Goal: Task Accomplishment & Management: Manage account settings

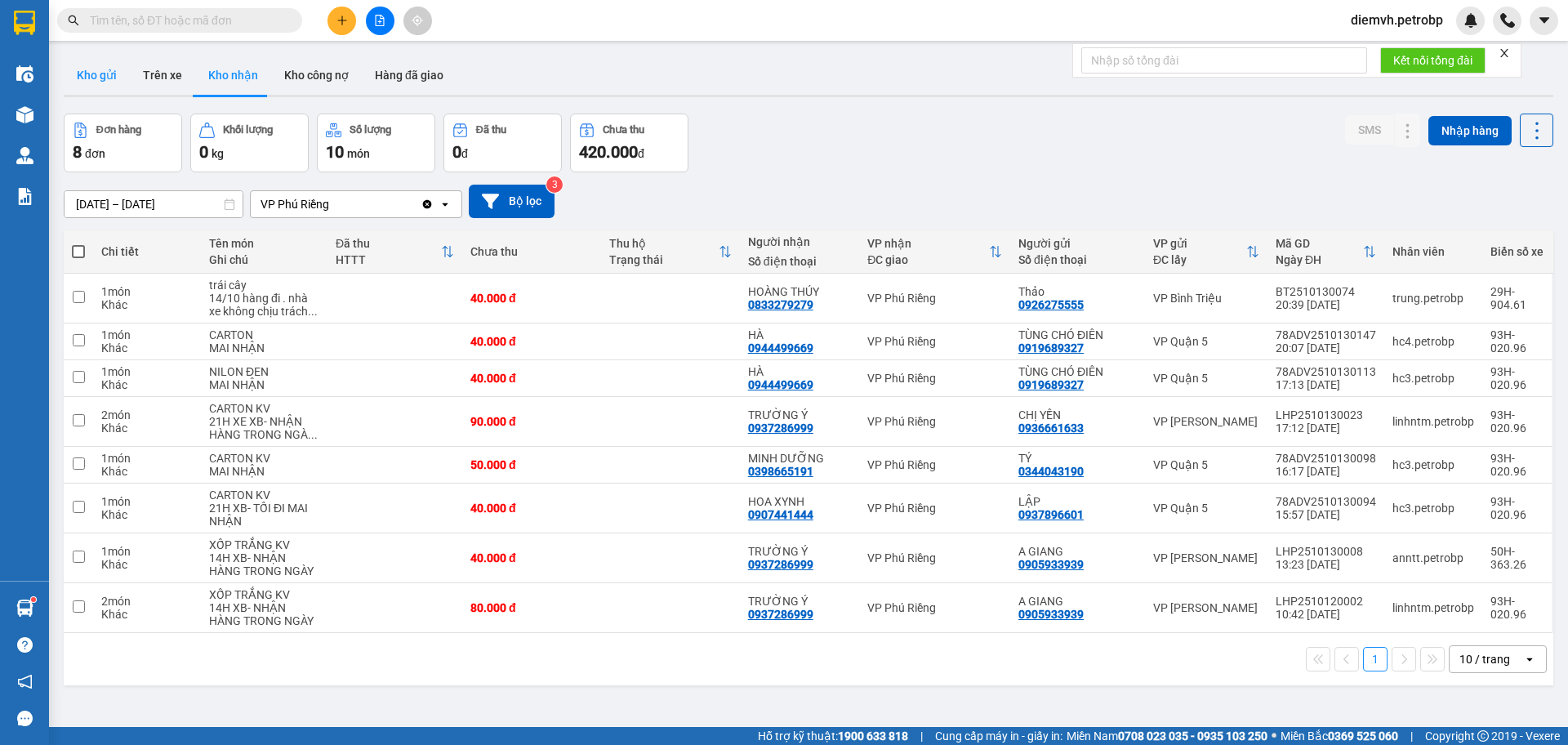
click at [111, 78] on button "Kho gửi" at bounding box center [97, 75] width 66 height 39
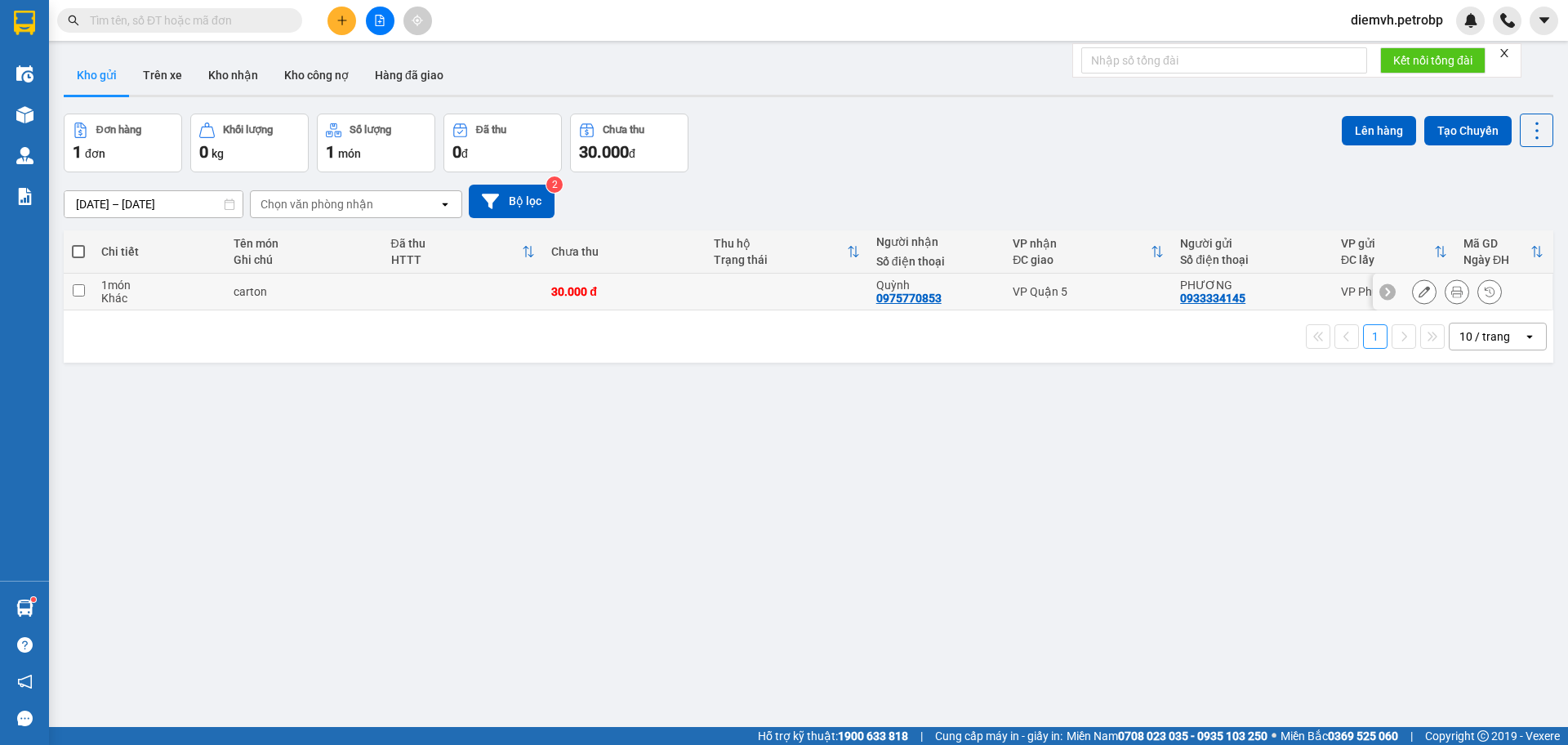
click at [75, 288] on input "checkbox" at bounding box center [78, 290] width 12 height 12
checkbox input "true"
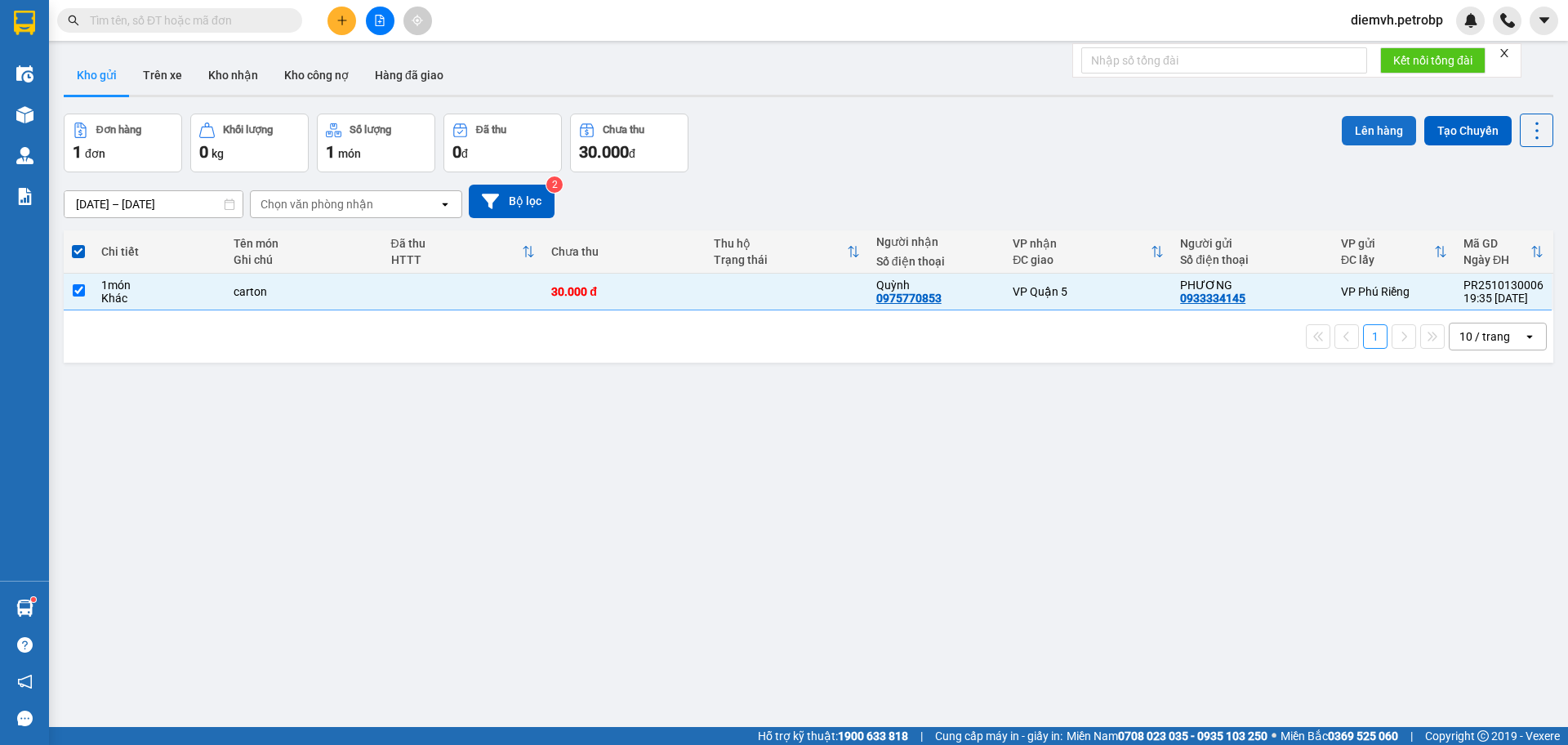
click at [1351, 130] on button "Lên hàng" at bounding box center [1379, 131] width 74 height 30
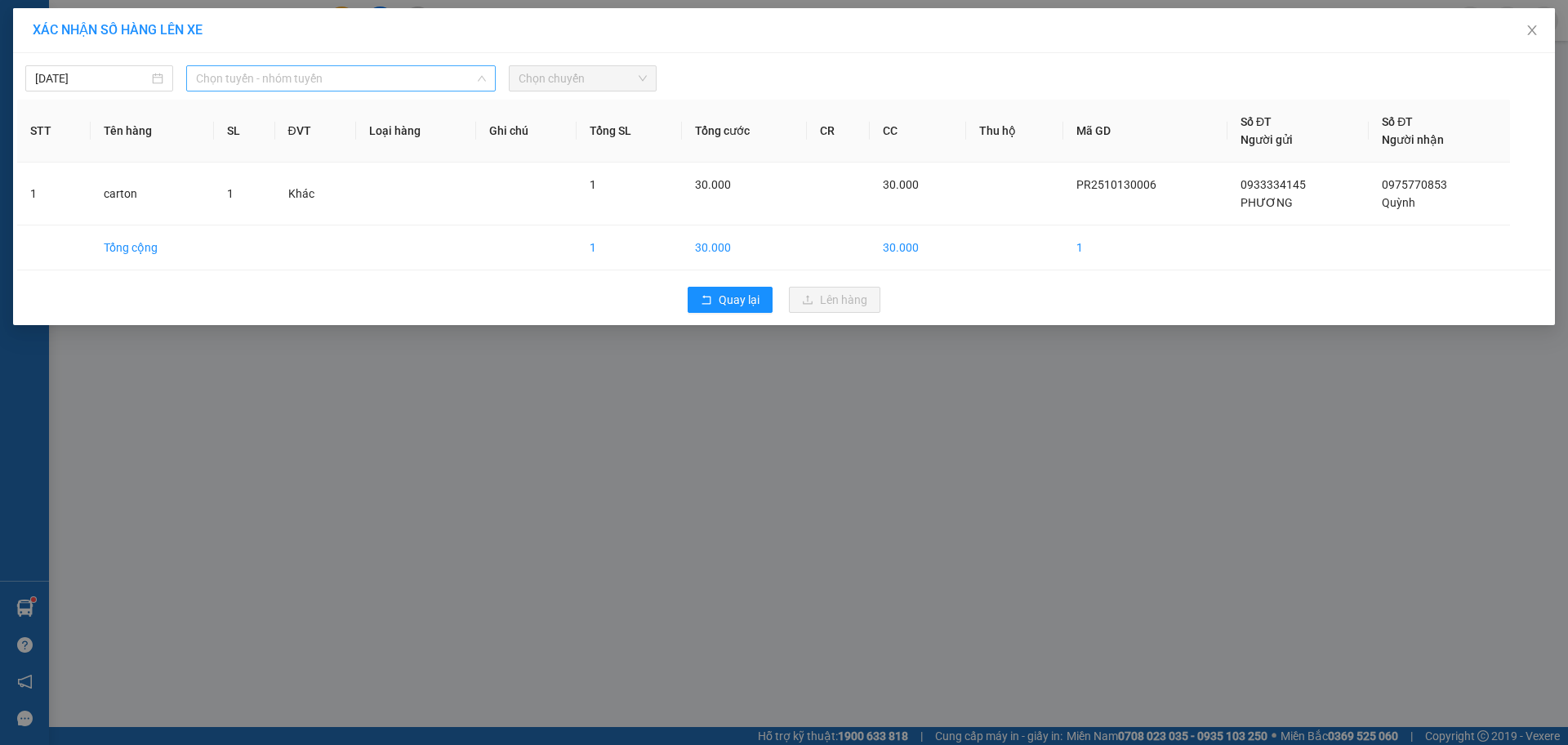
click at [315, 80] on span "Chọn tuyến - nhóm tuyến" at bounding box center [341, 78] width 290 height 24
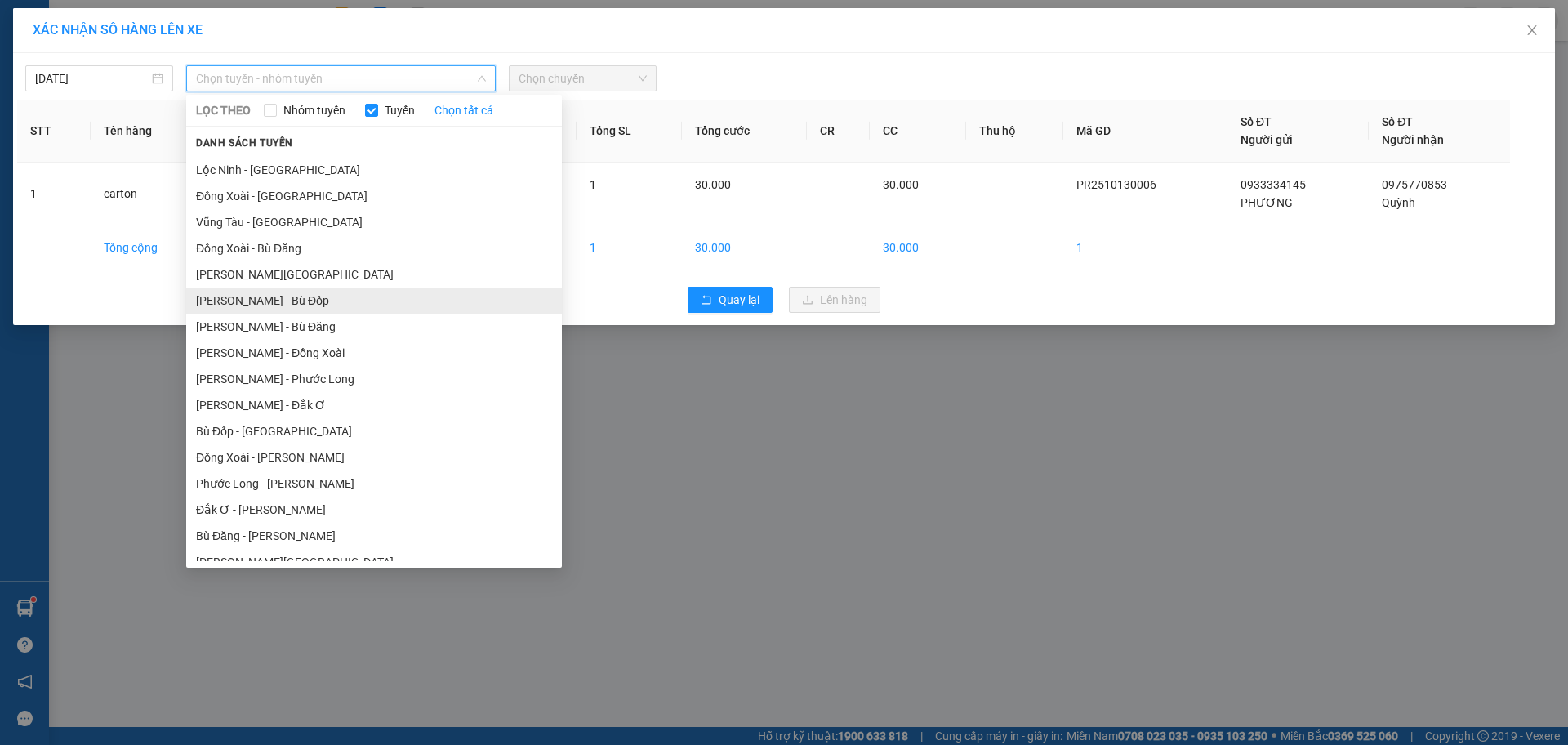
scroll to position [82, 0]
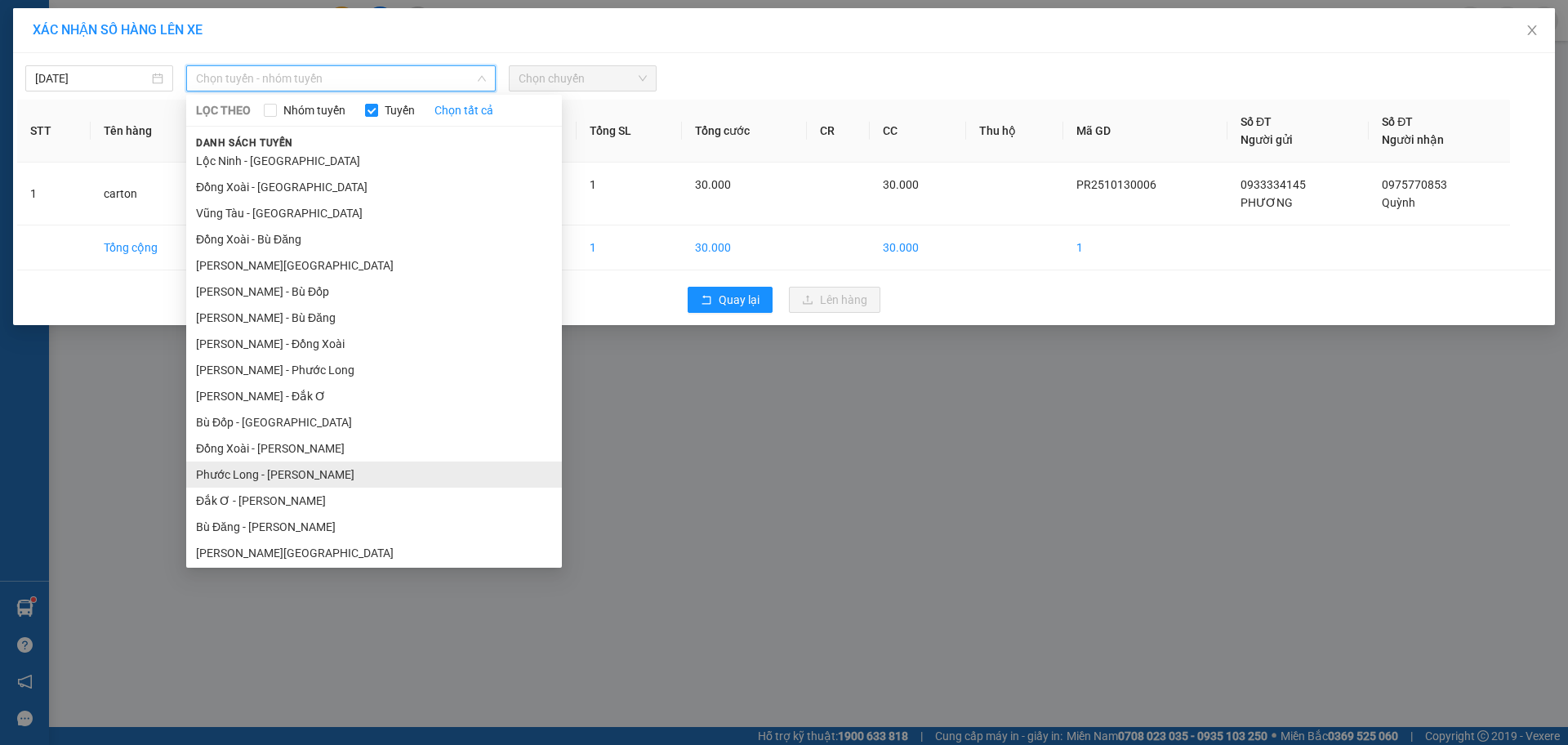
click at [310, 471] on li "Phước Long - [PERSON_NAME]" at bounding box center [373, 475] width 376 height 26
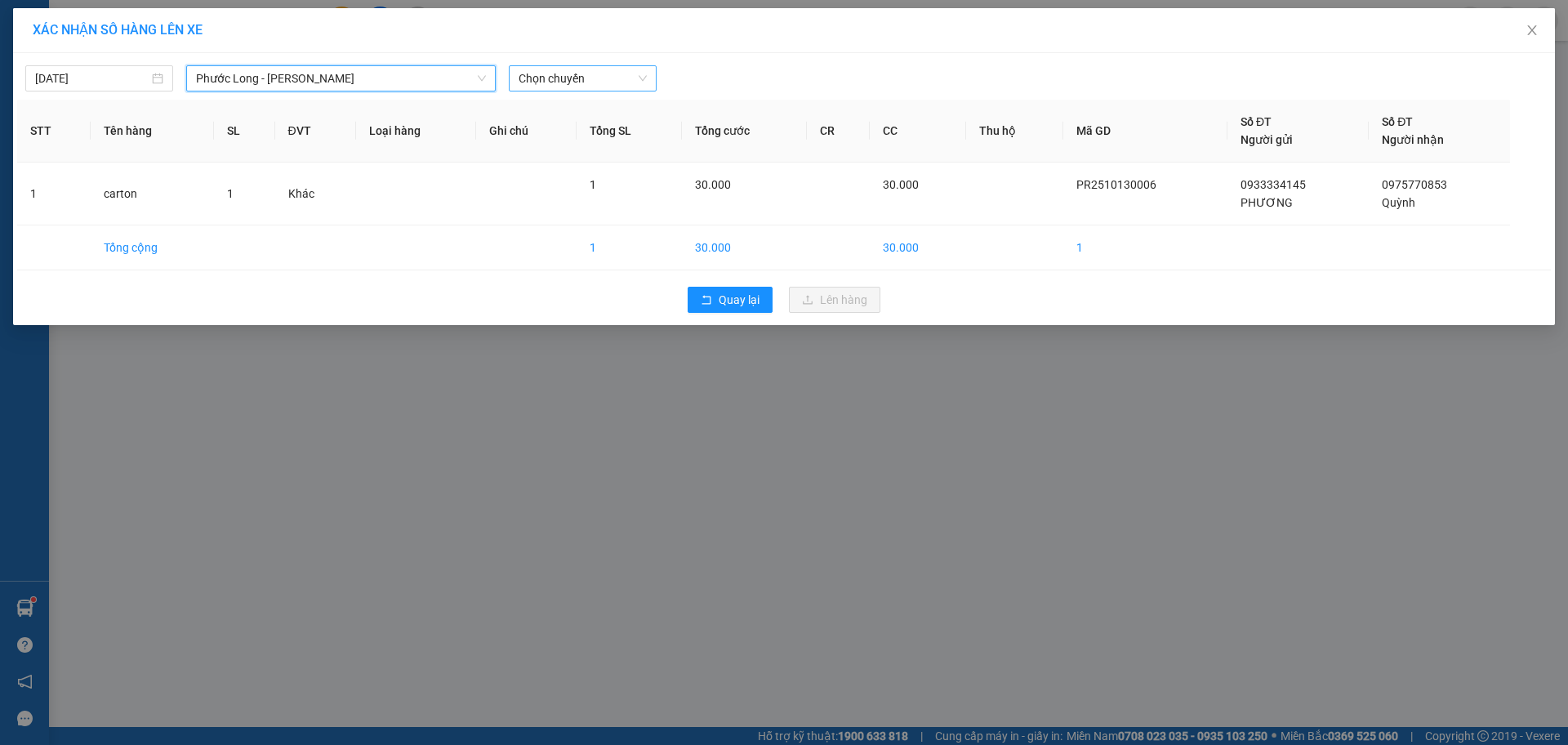
click at [639, 82] on span "Chọn chuyến" at bounding box center [582, 78] width 128 height 24
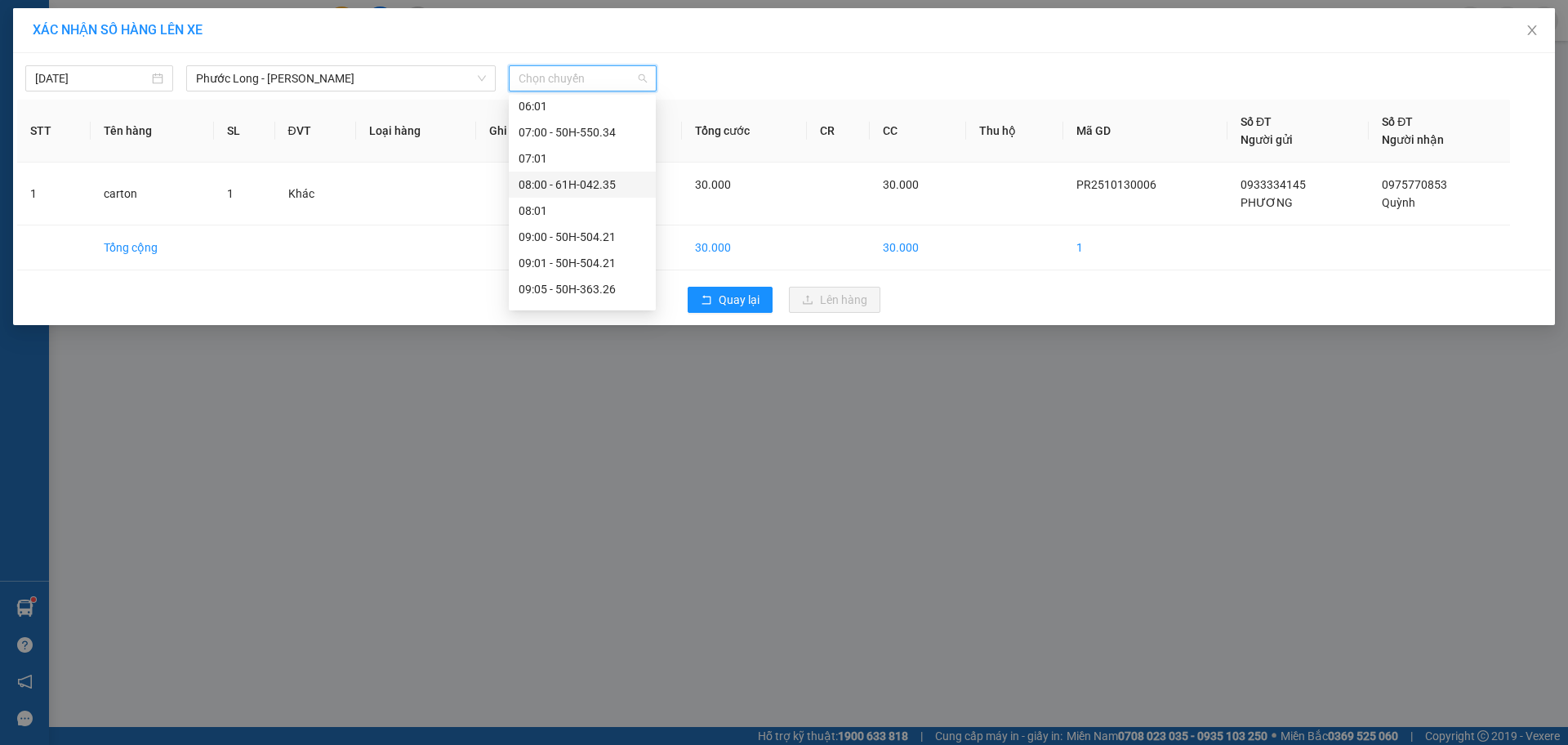
scroll to position [300, 0]
click at [595, 281] on div "09:05 - 50H-363.26" at bounding box center [581, 281] width 127 height 18
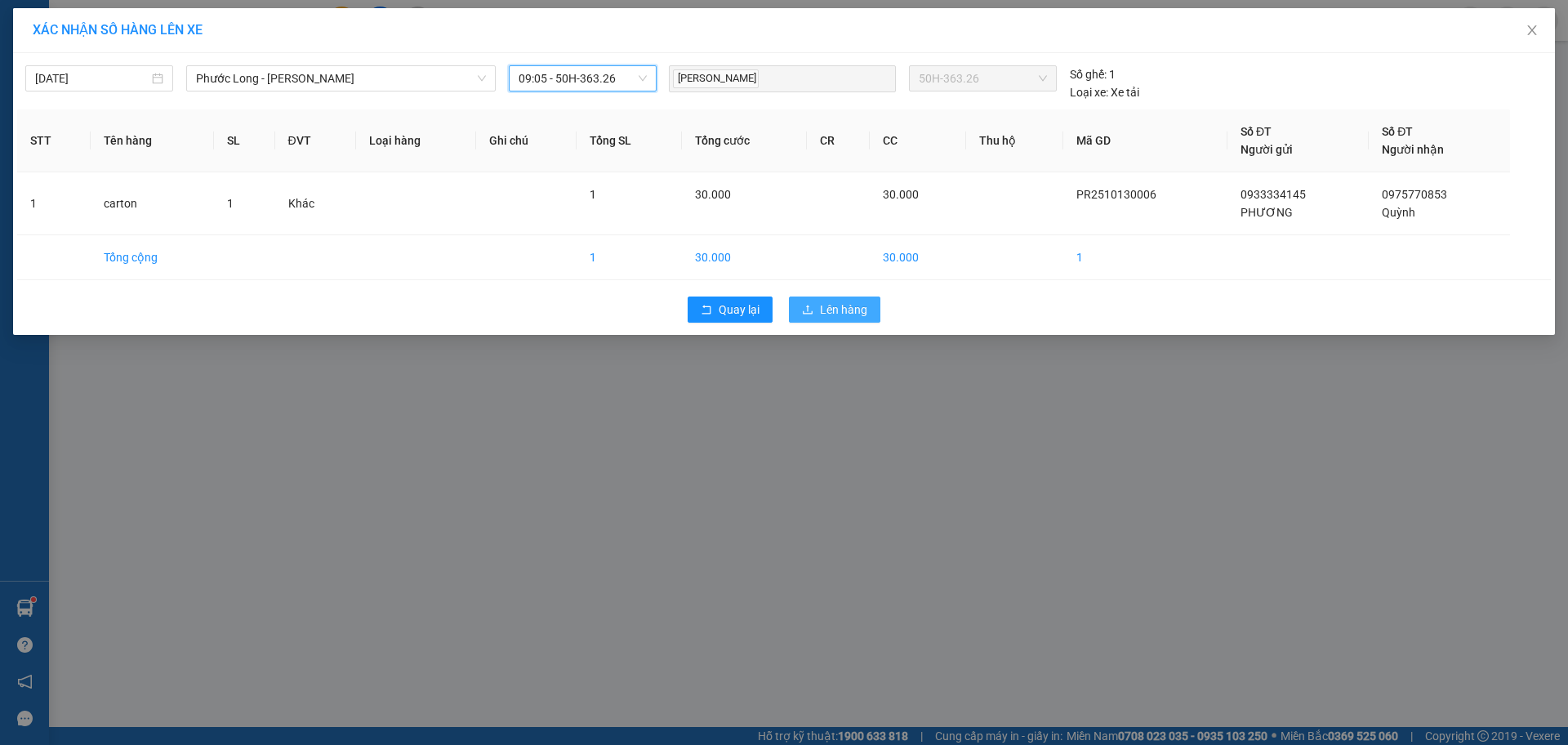
click at [836, 300] on button "Lên hàng" at bounding box center [834, 309] width 91 height 26
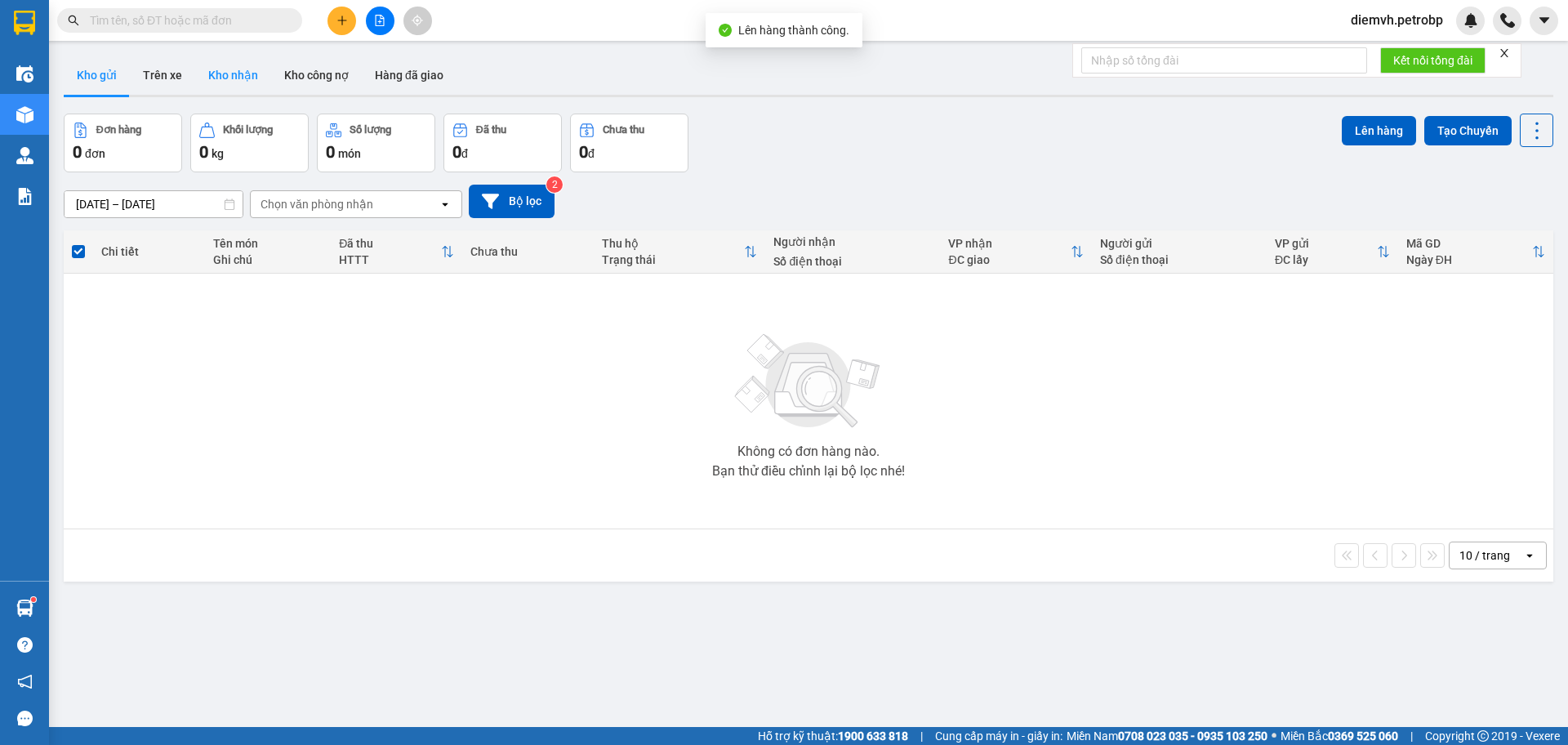
click at [247, 72] on button "Kho nhận" at bounding box center [233, 75] width 76 height 39
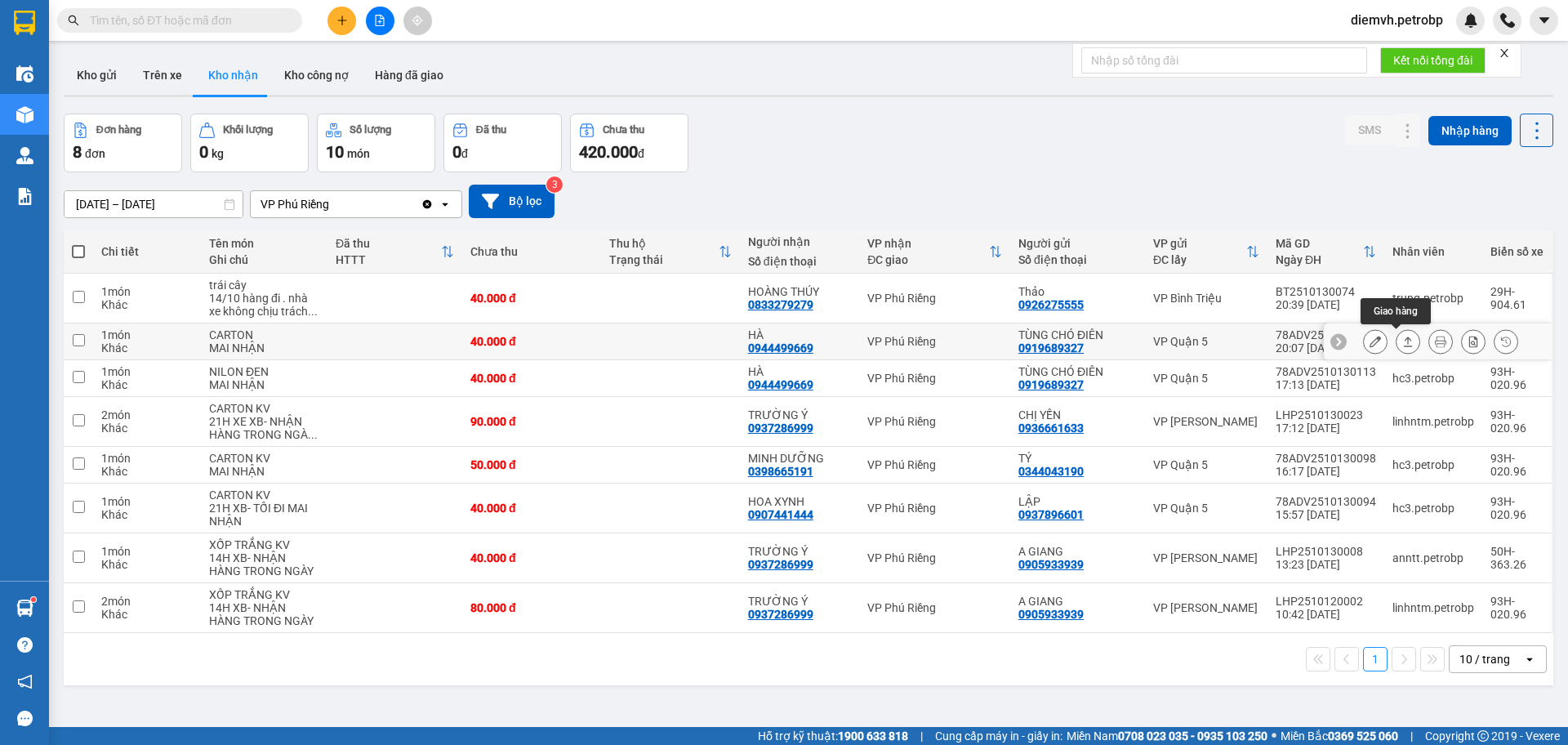
click at [1403, 336] on icon at bounding box center [1408, 341] width 11 height 11
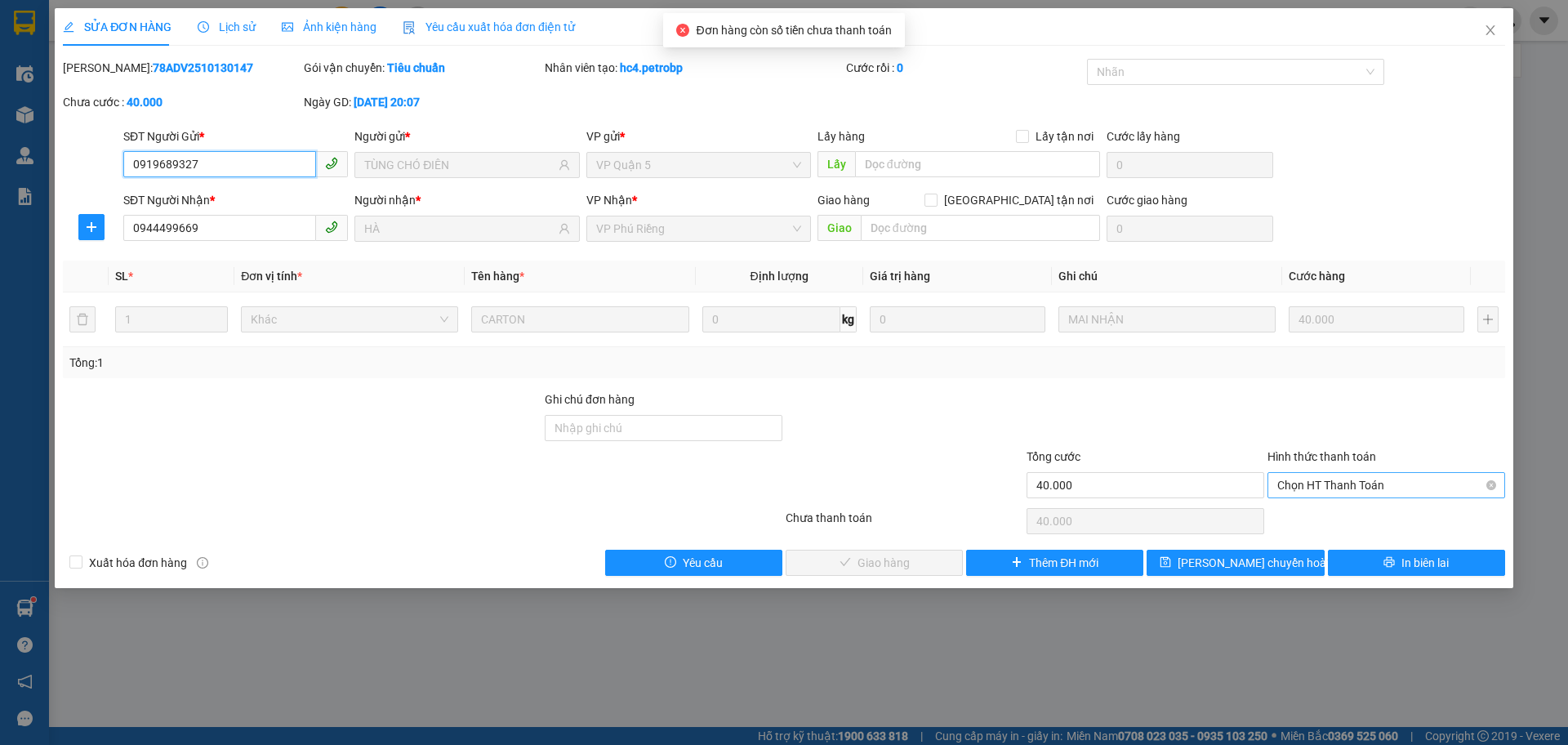
click at [1312, 477] on span "Chọn HT Thanh Toán" at bounding box center [1386, 485] width 218 height 24
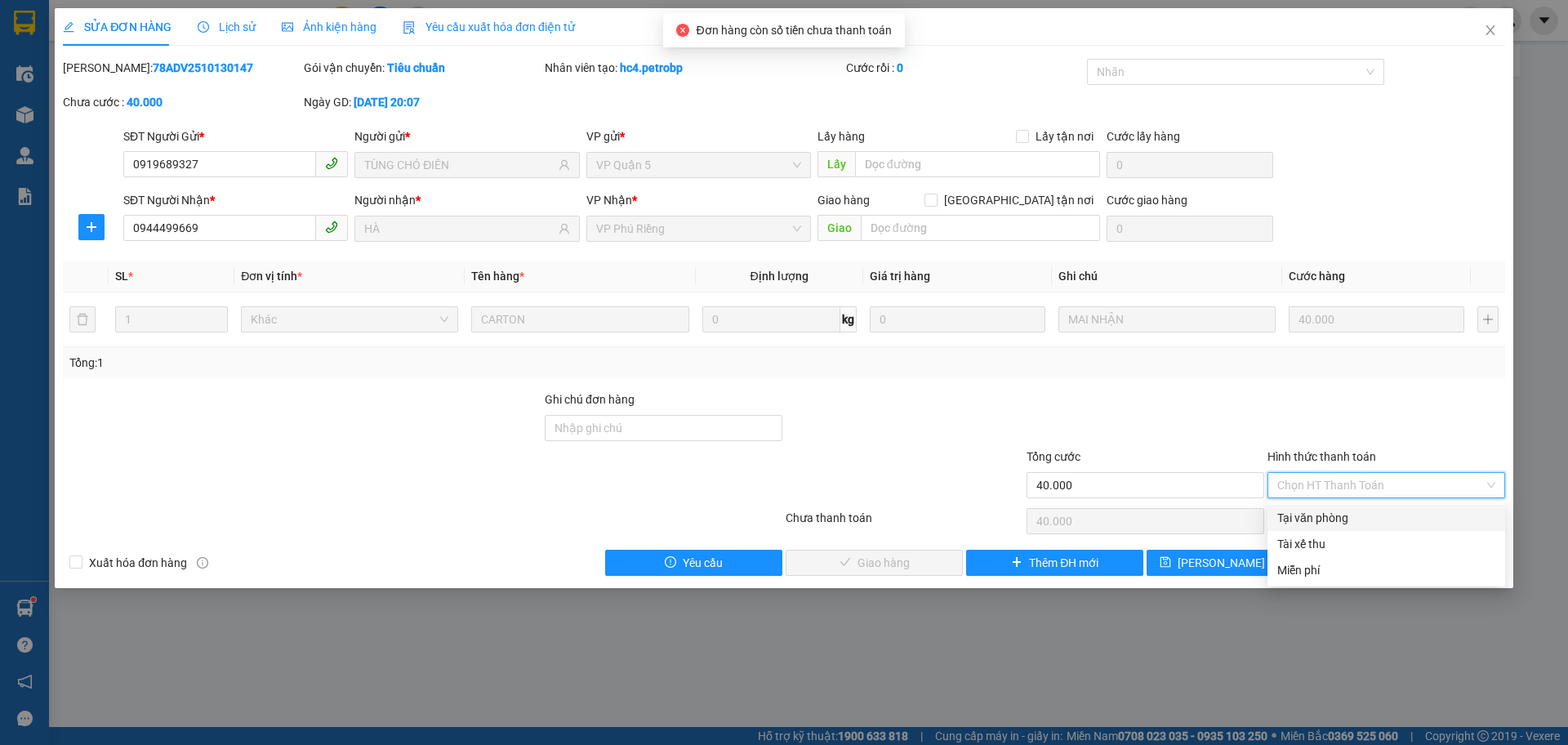
drag, startPoint x: 1309, startPoint y: 504, endPoint x: 1262, endPoint y: 541, distance: 59.8
click at [1309, 504] on div "Total Paid Fee 0 Total UnPaid Fee 40.000 Cash Collection Total Fee Mã ĐH: 78ADV…" at bounding box center [784, 317] width 1443 height 517
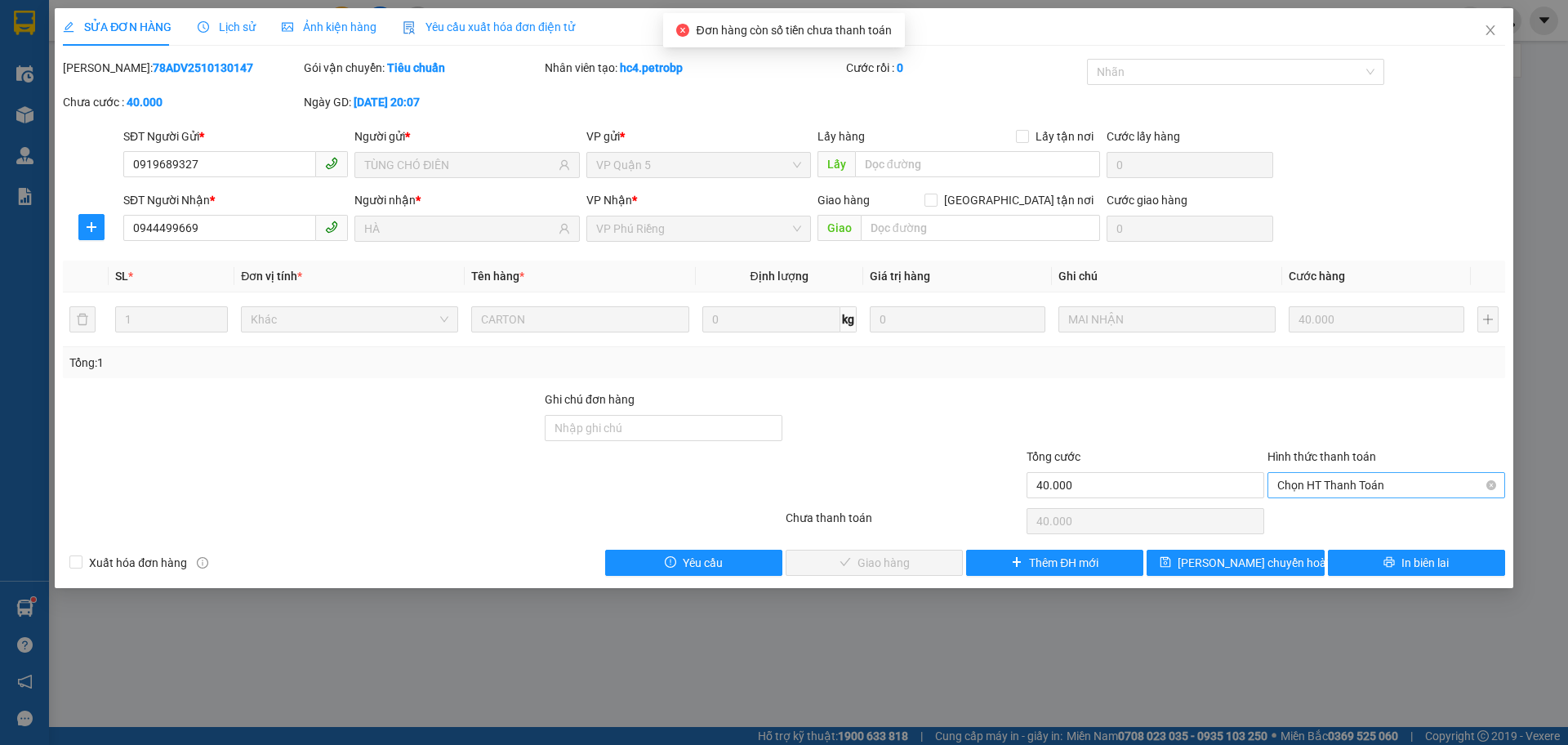
click at [1310, 484] on span "Chọn HT Thanh Toán" at bounding box center [1386, 485] width 218 height 24
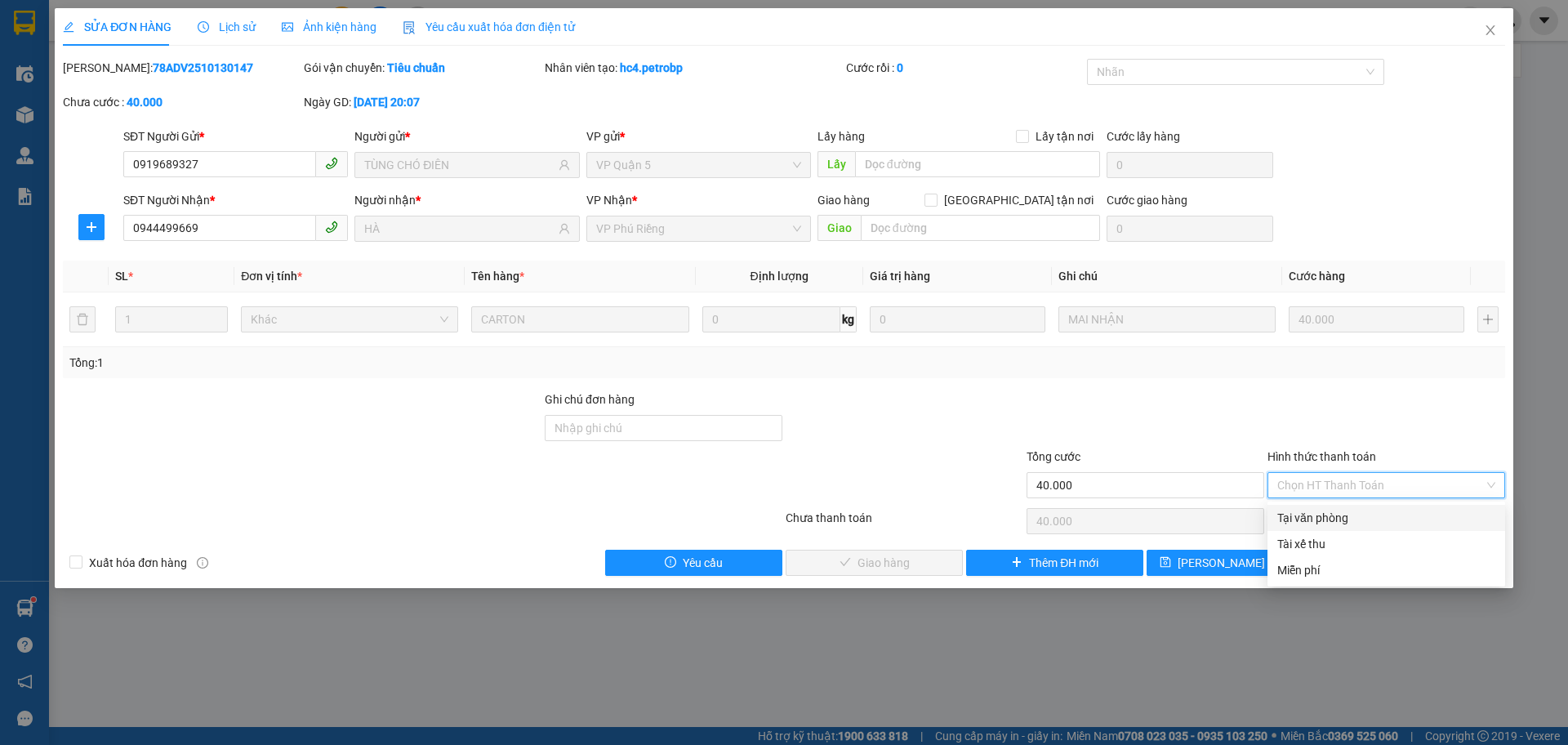
click at [1310, 521] on div "Tại văn phòng" at bounding box center [1386, 517] width 218 height 18
type input "0"
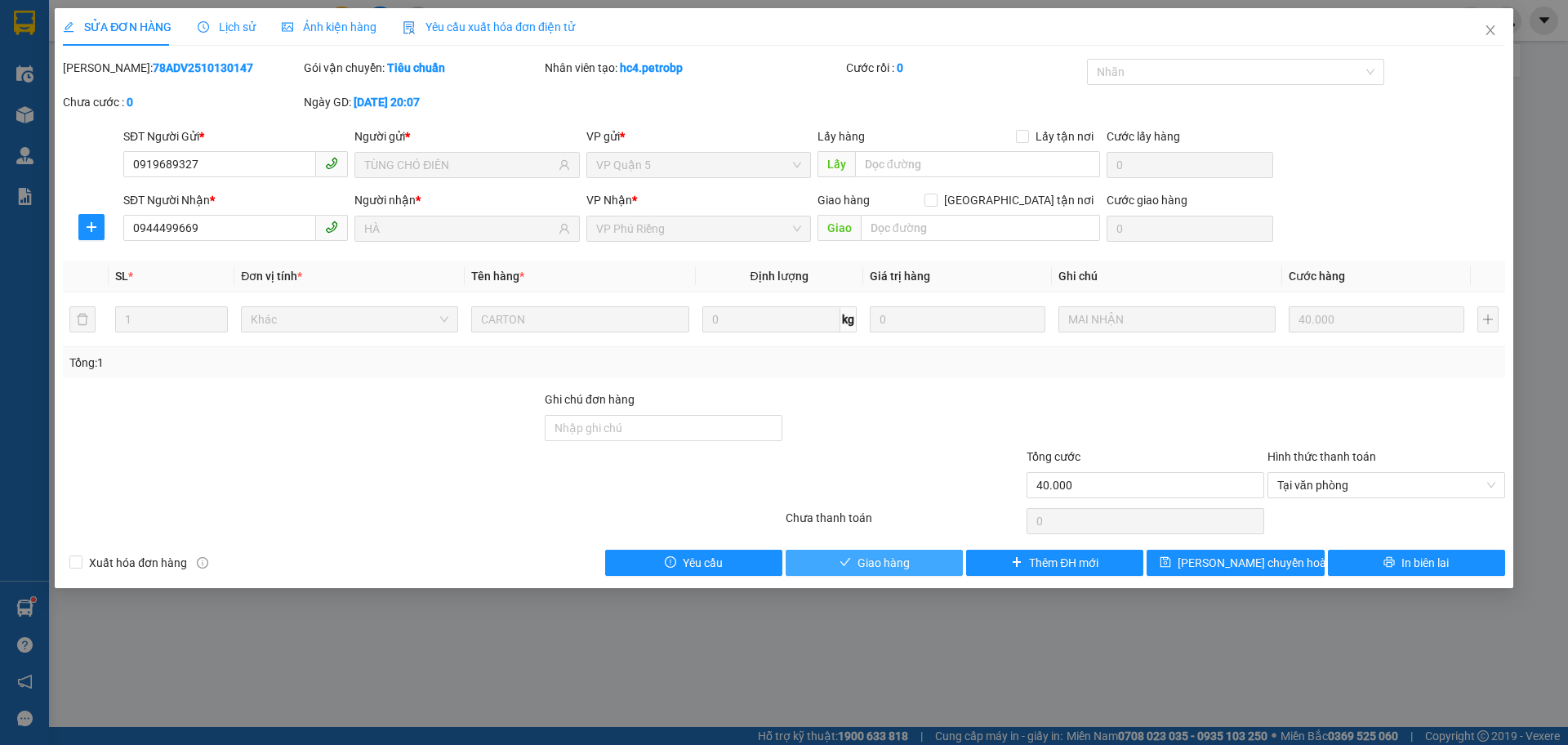
click at [918, 564] on button "Giao hàng" at bounding box center [874, 563] width 177 height 26
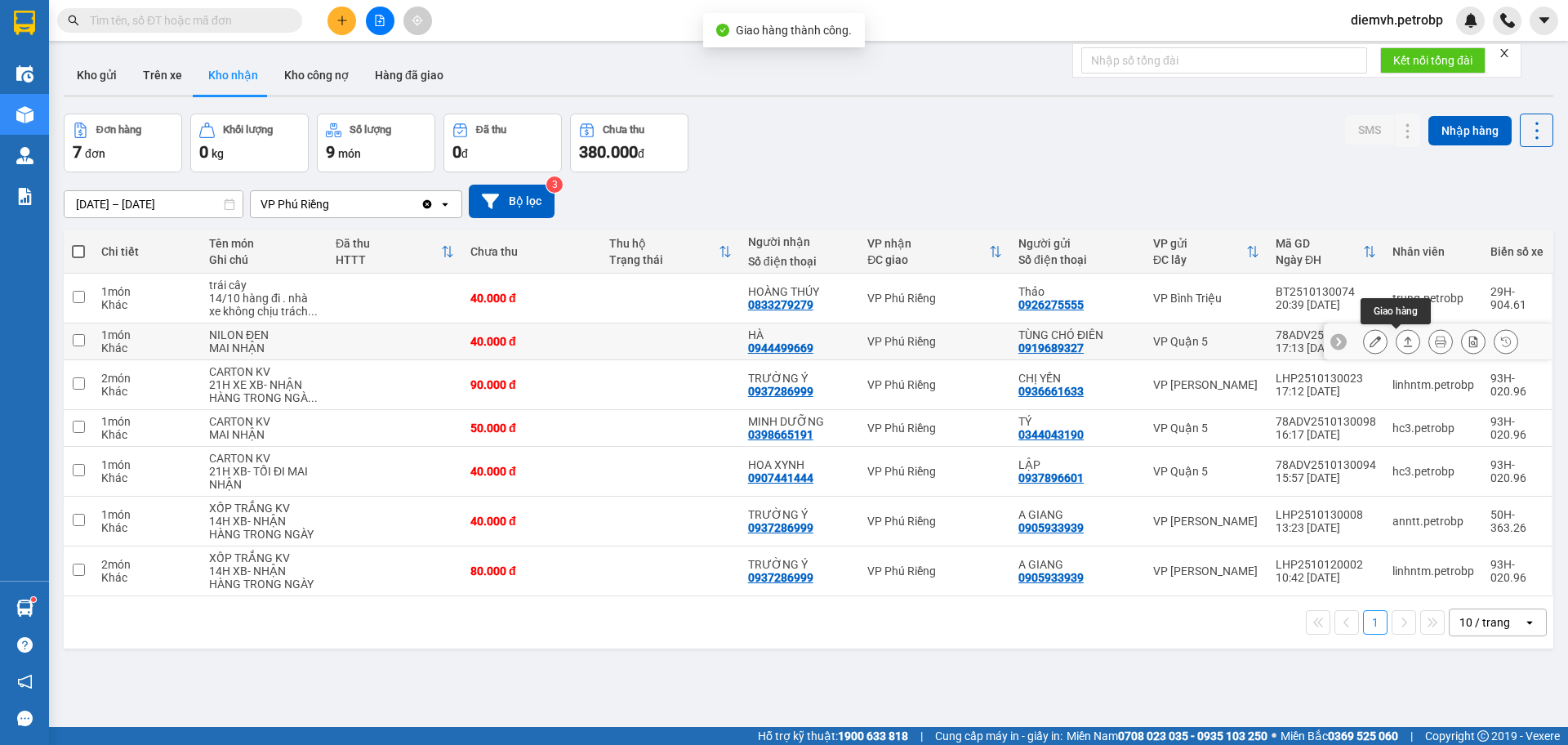
click at [1404, 346] on button at bounding box center [1408, 342] width 23 height 29
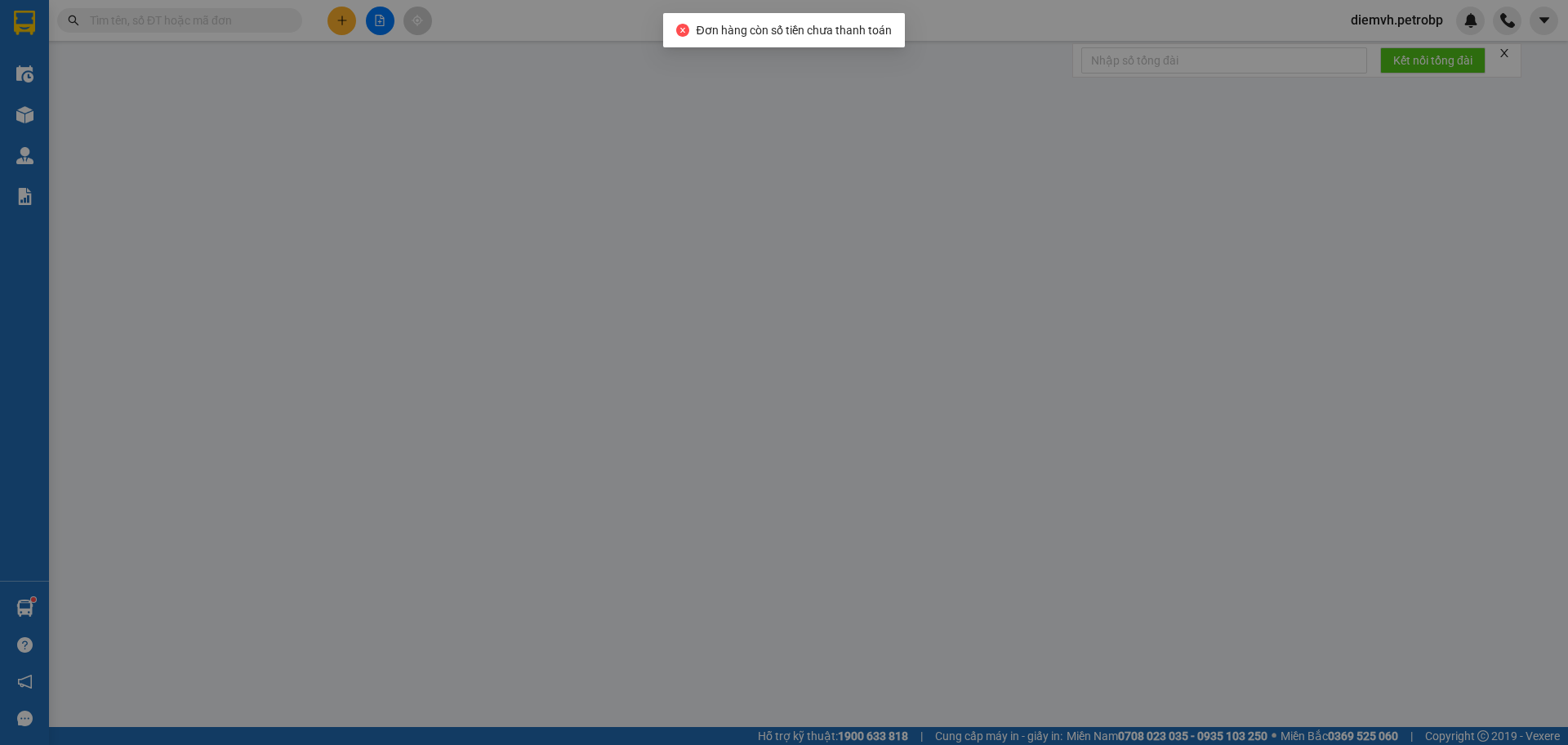
type input "0919689327"
type input "TÙNG CHÓ ĐIÊN"
type input "0944499669"
type input "HÀ"
type input "40.000"
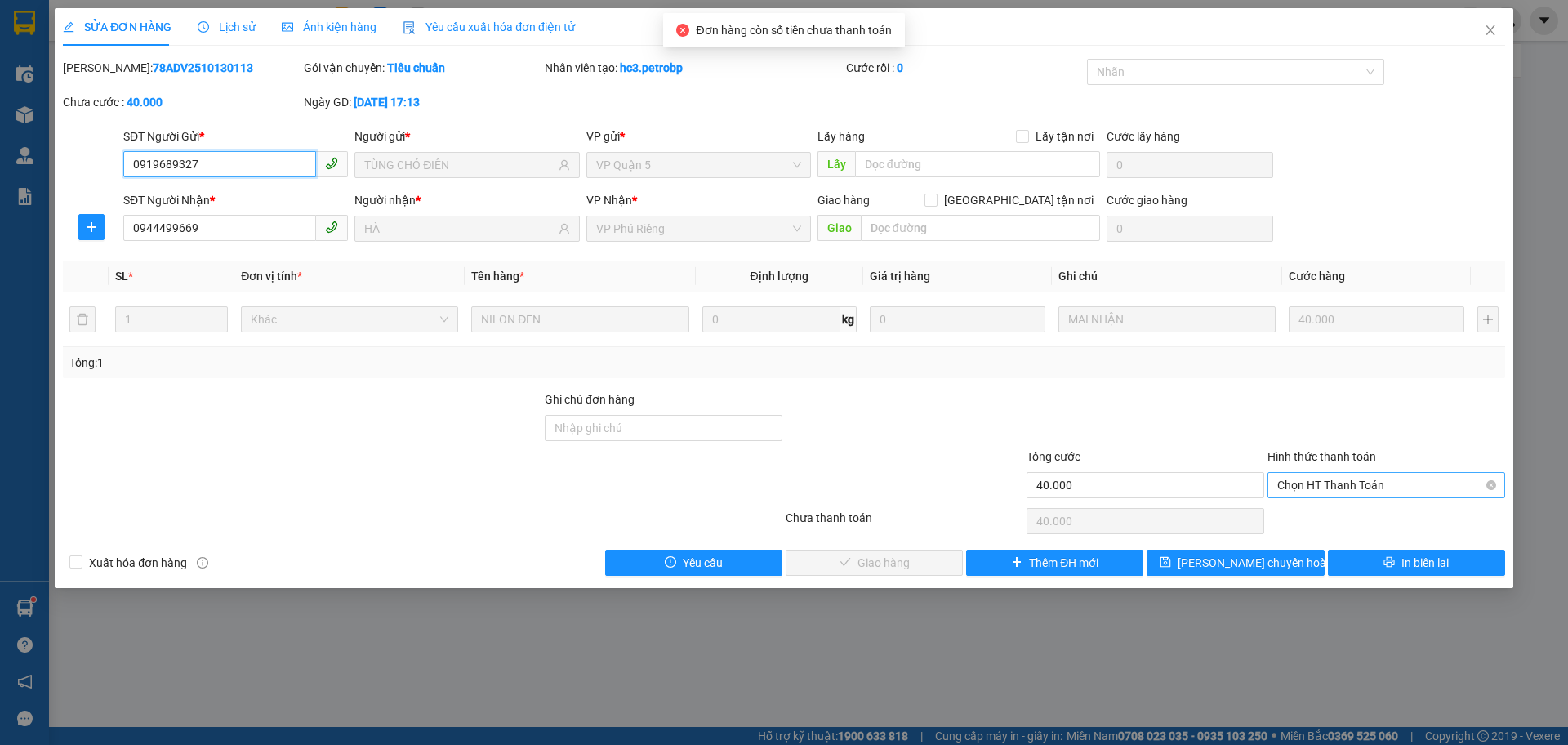
click at [1309, 480] on span "Chọn HT Thanh Toán" at bounding box center [1386, 485] width 218 height 24
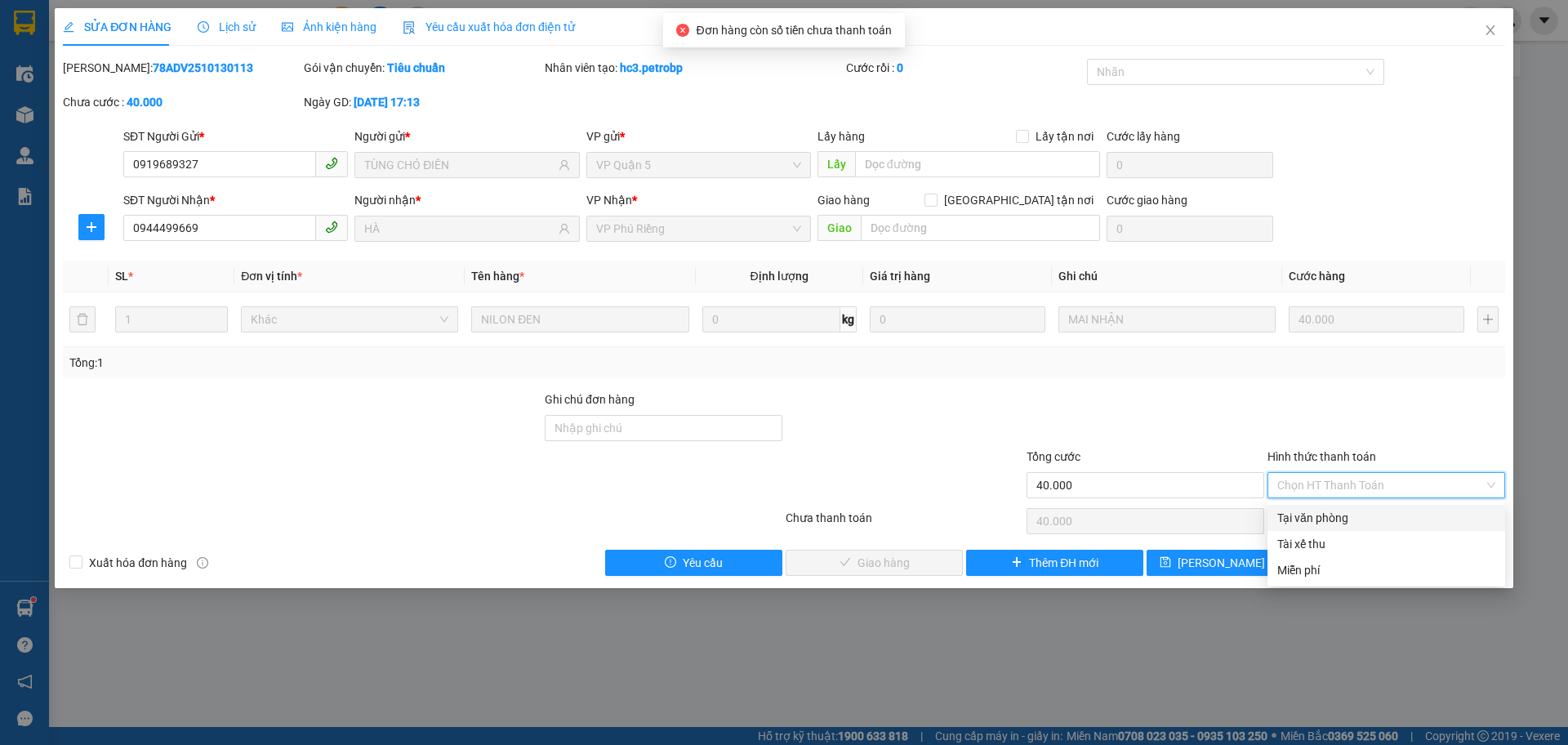
click at [1310, 510] on div "Tại văn phòng" at bounding box center [1386, 517] width 218 height 18
type input "0"
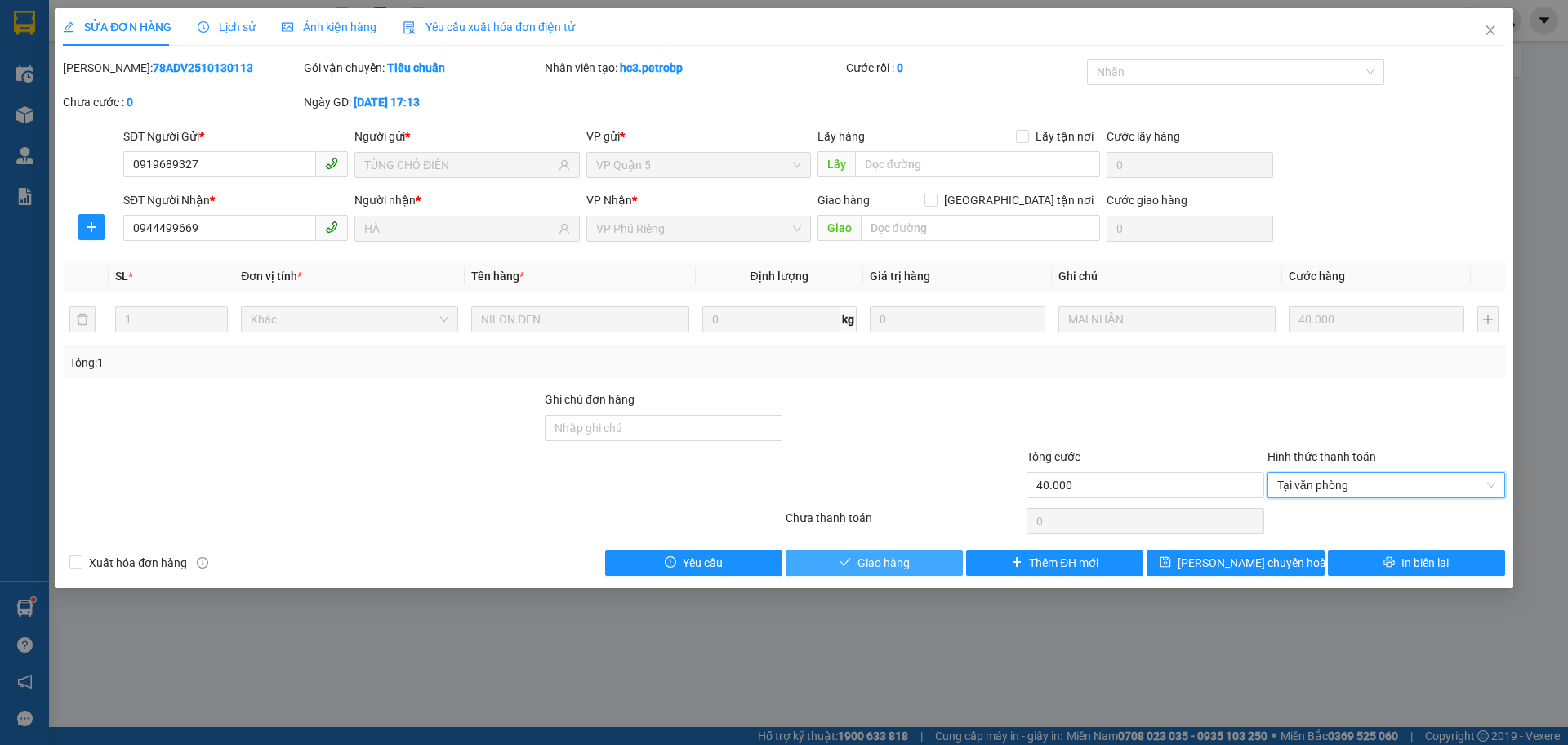
click at [932, 561] on button "Giao hàng" at bounding box center [874, 563] width 177 height 26
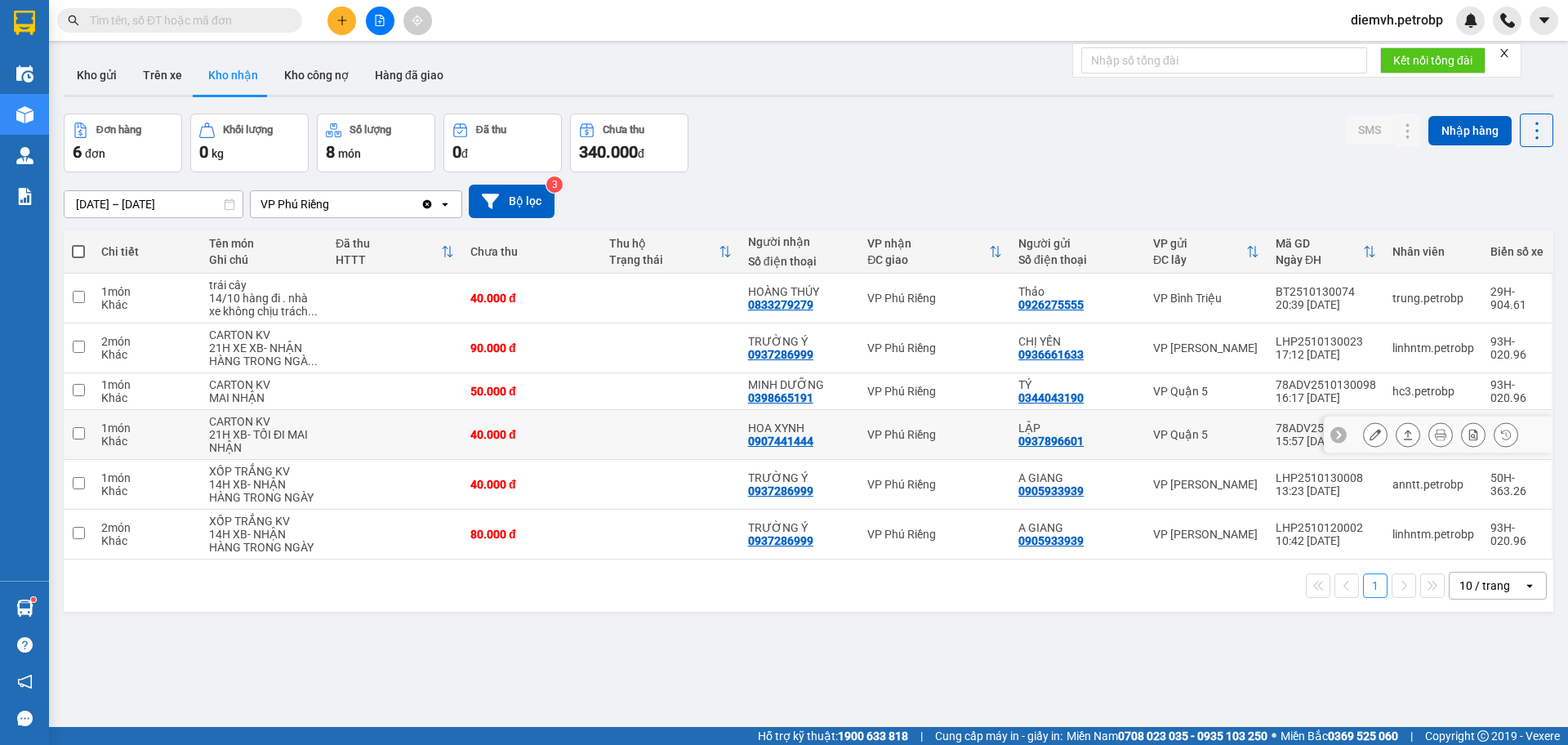
click at [1403, 438] on icon at bounding box center [1408, 435] width 11 height 11
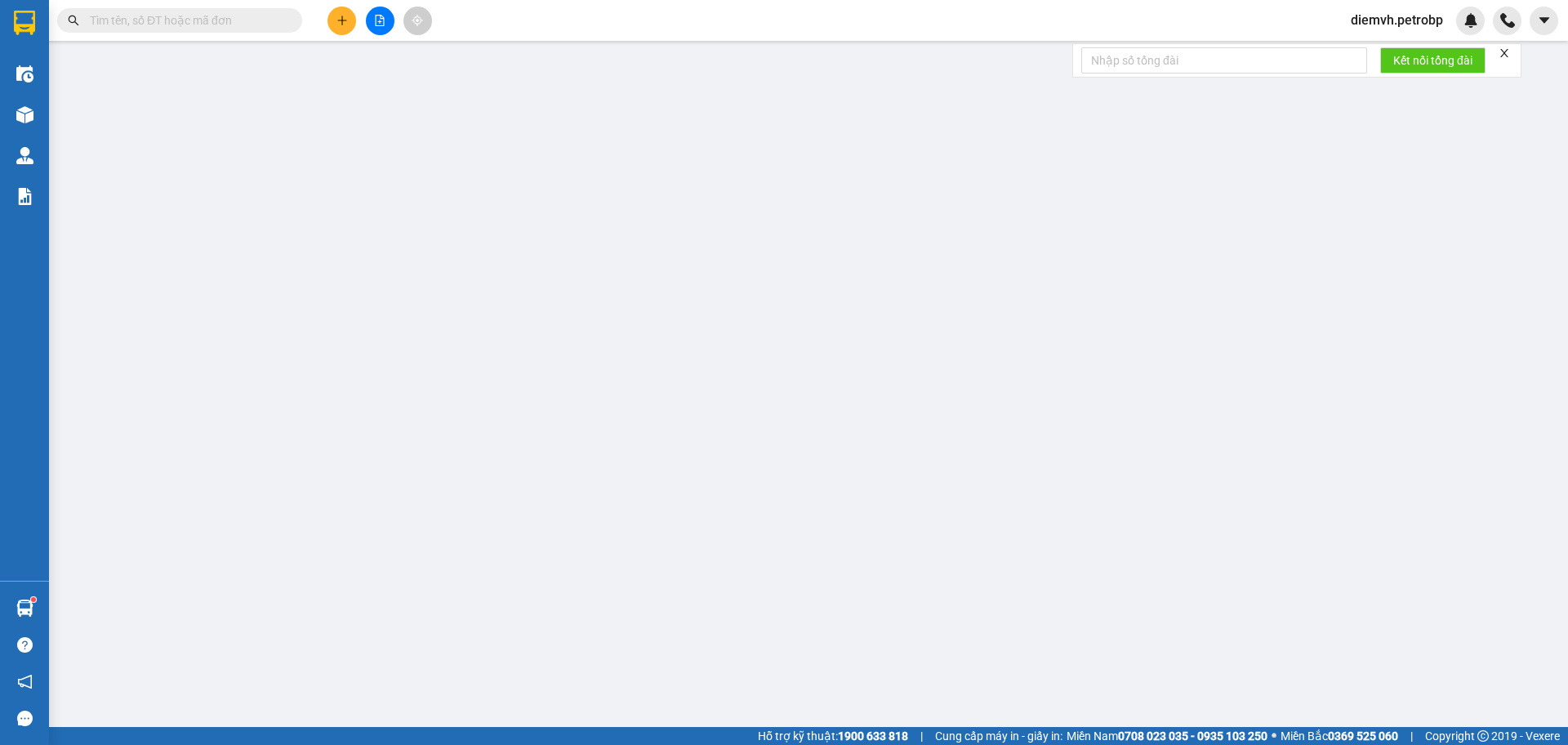
type input "0937896601"
type input "LẬP"
type input "0907441444"
type input "HOA XYNH"
type input "40.000"
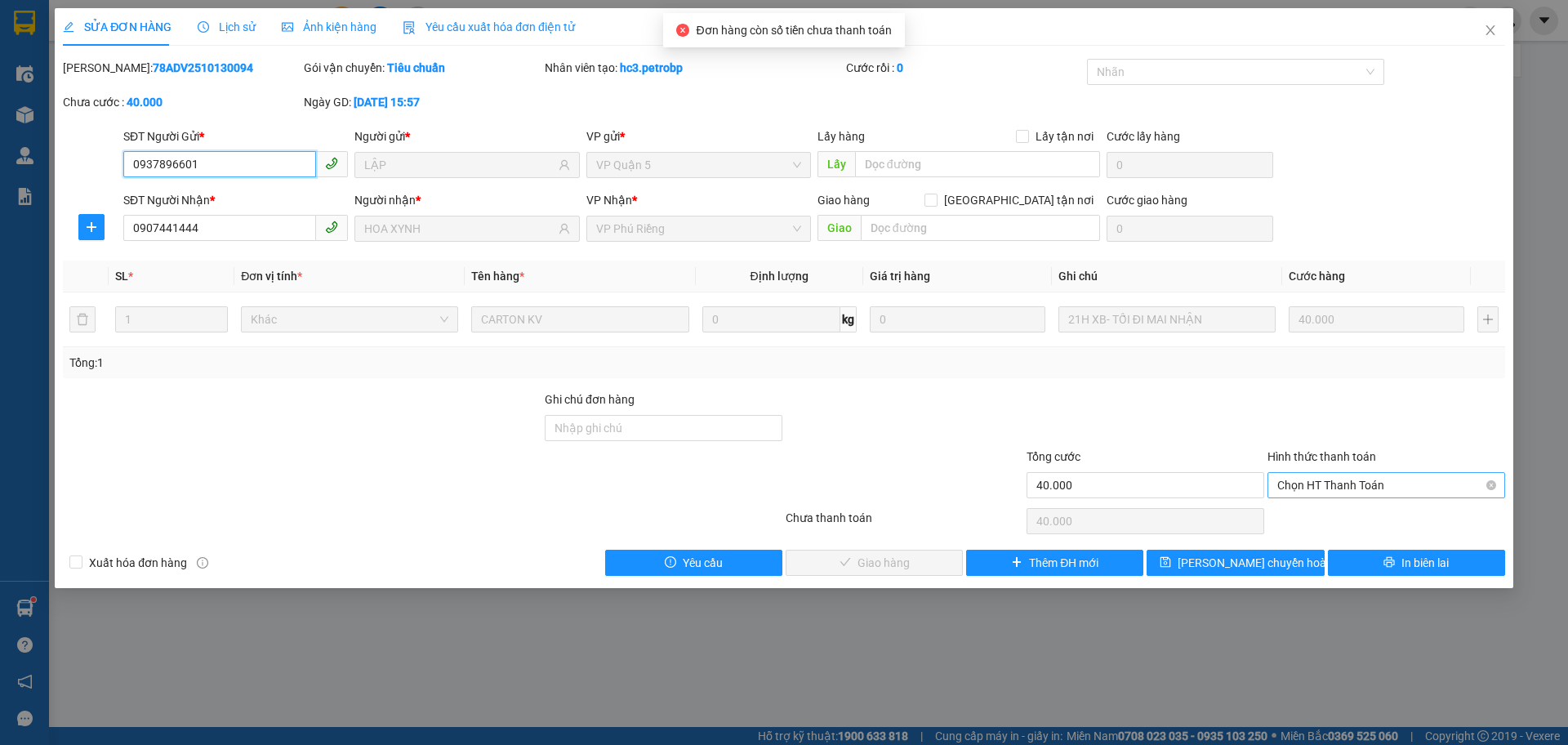
drag, startPoint x: 1326, startPoint y: 484, endPoint x: 1322, endPoint y: 492, distance: 8.9
click at [1326, 483] on span "Chọn HT Thanh Toán" at bounding box center [1386, 485] width 218 height 24
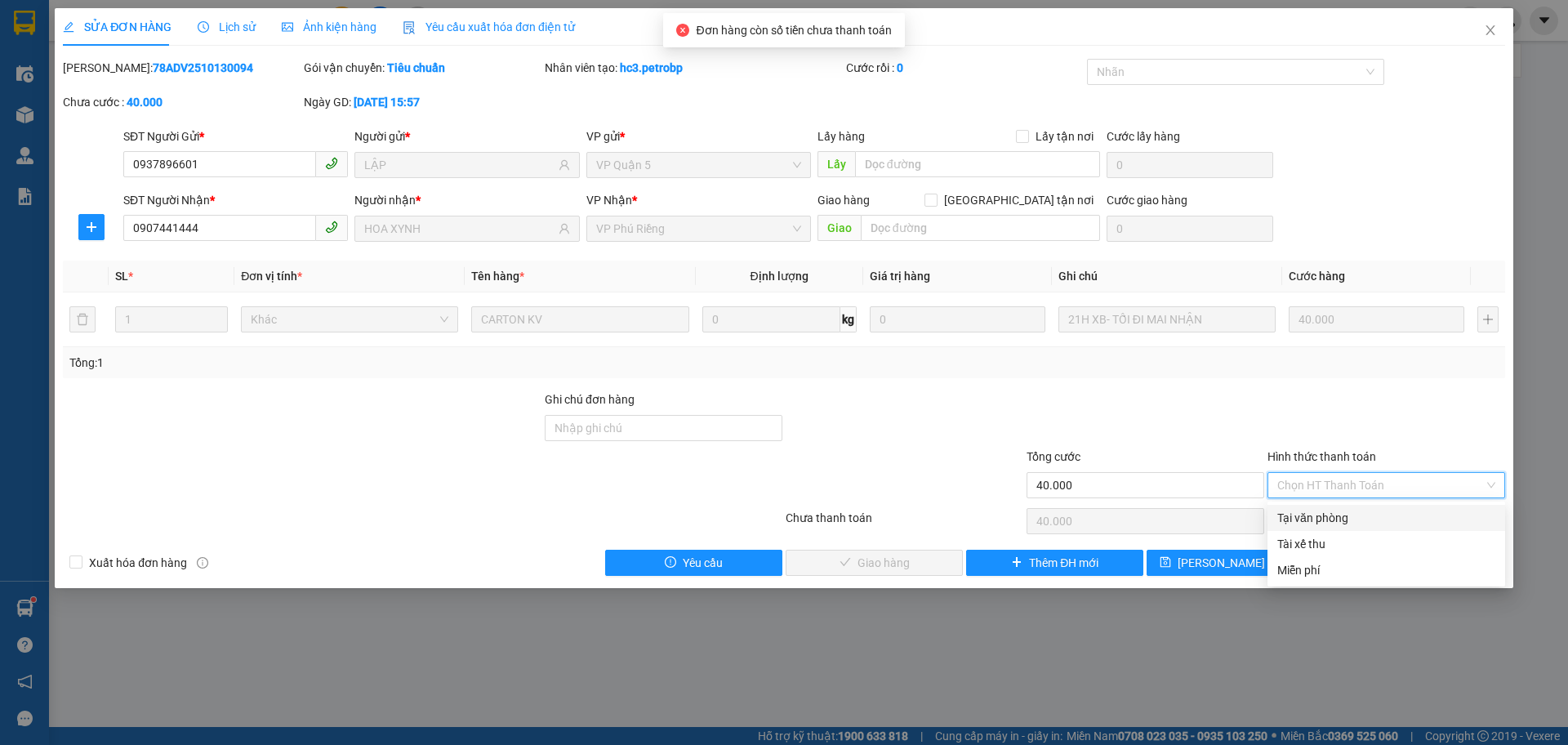
click at [1319, 518] on div "Tại văn phòng" at bounding box center [1386, 517] width 218 height 18
type input "0"
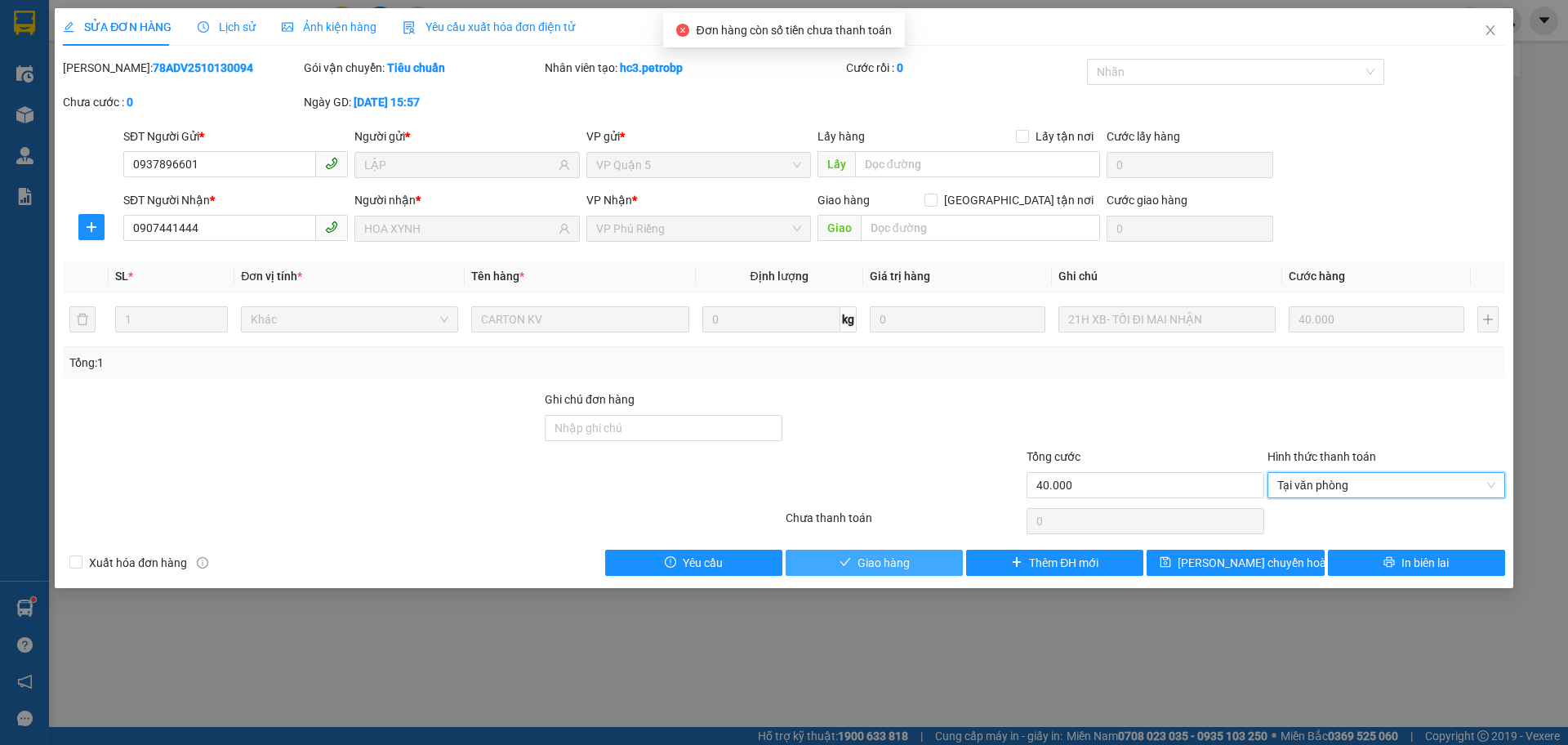
click at [928, 569] on button "Giao hàng" at bounding box center [874, 563] width 177 height 26
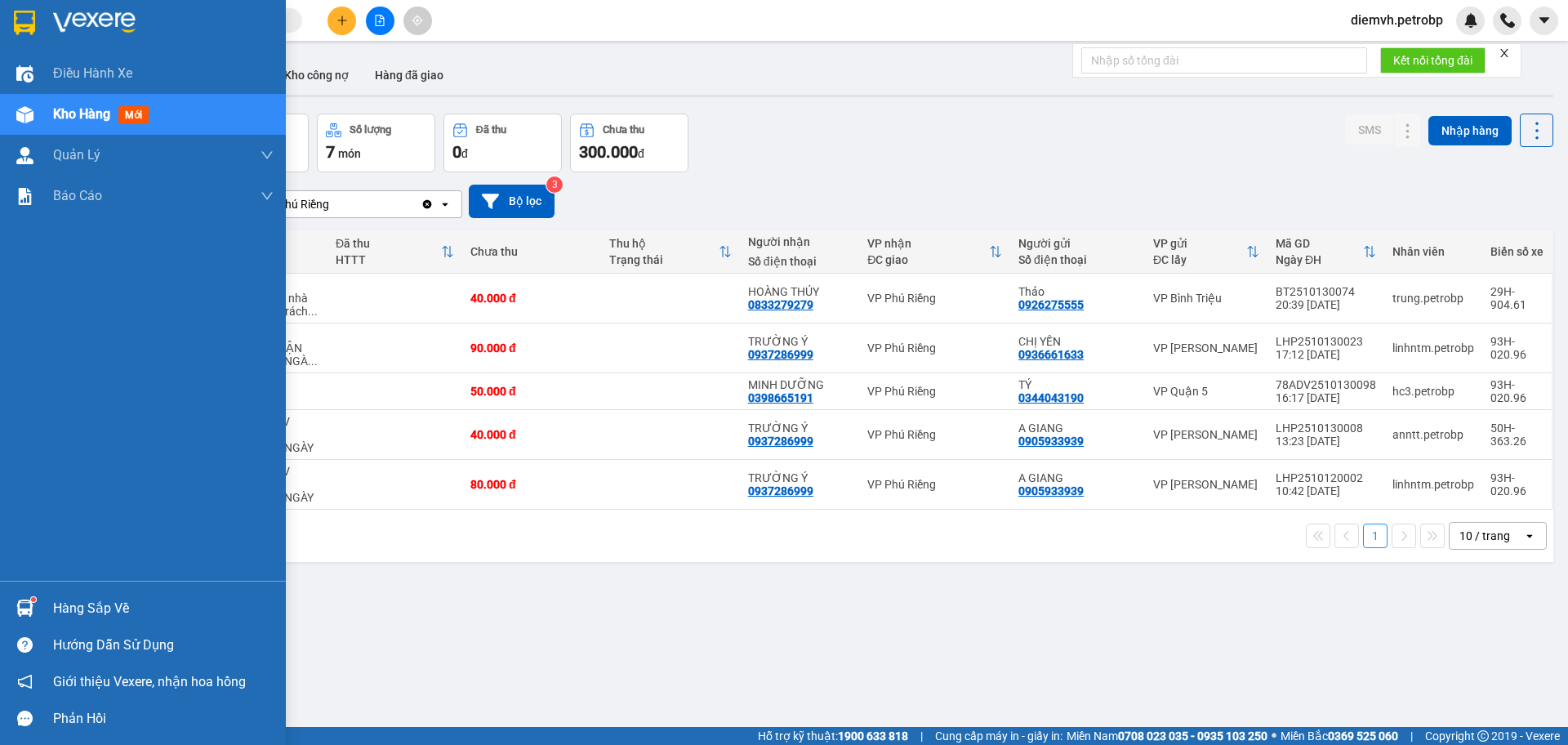
click at [54, 605] on div "Hàng sắp về" at bounding box center [163, 608] width 220 height 24
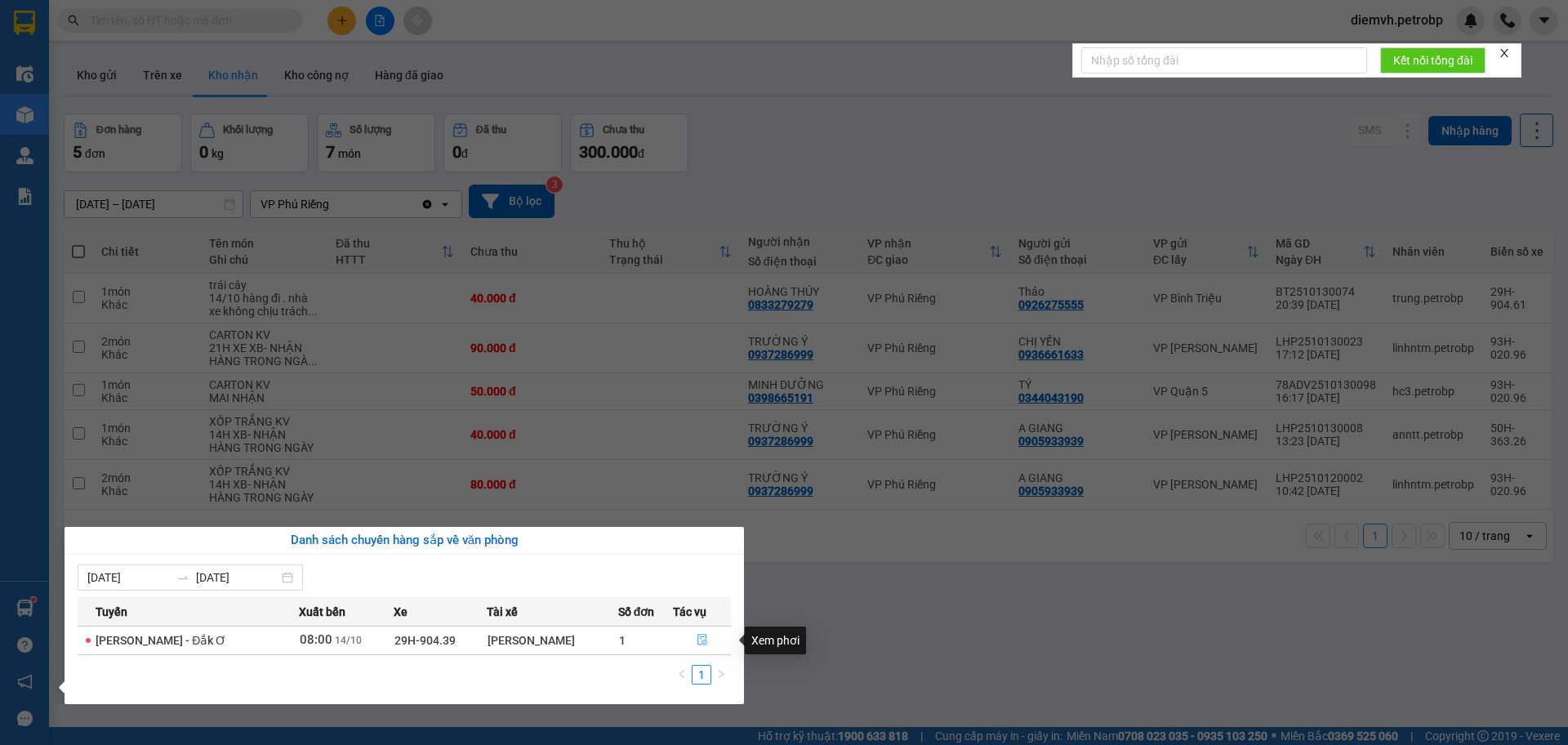
click at [692, 639] on button "button" at bounding box center [701, 640] width 57 height 26
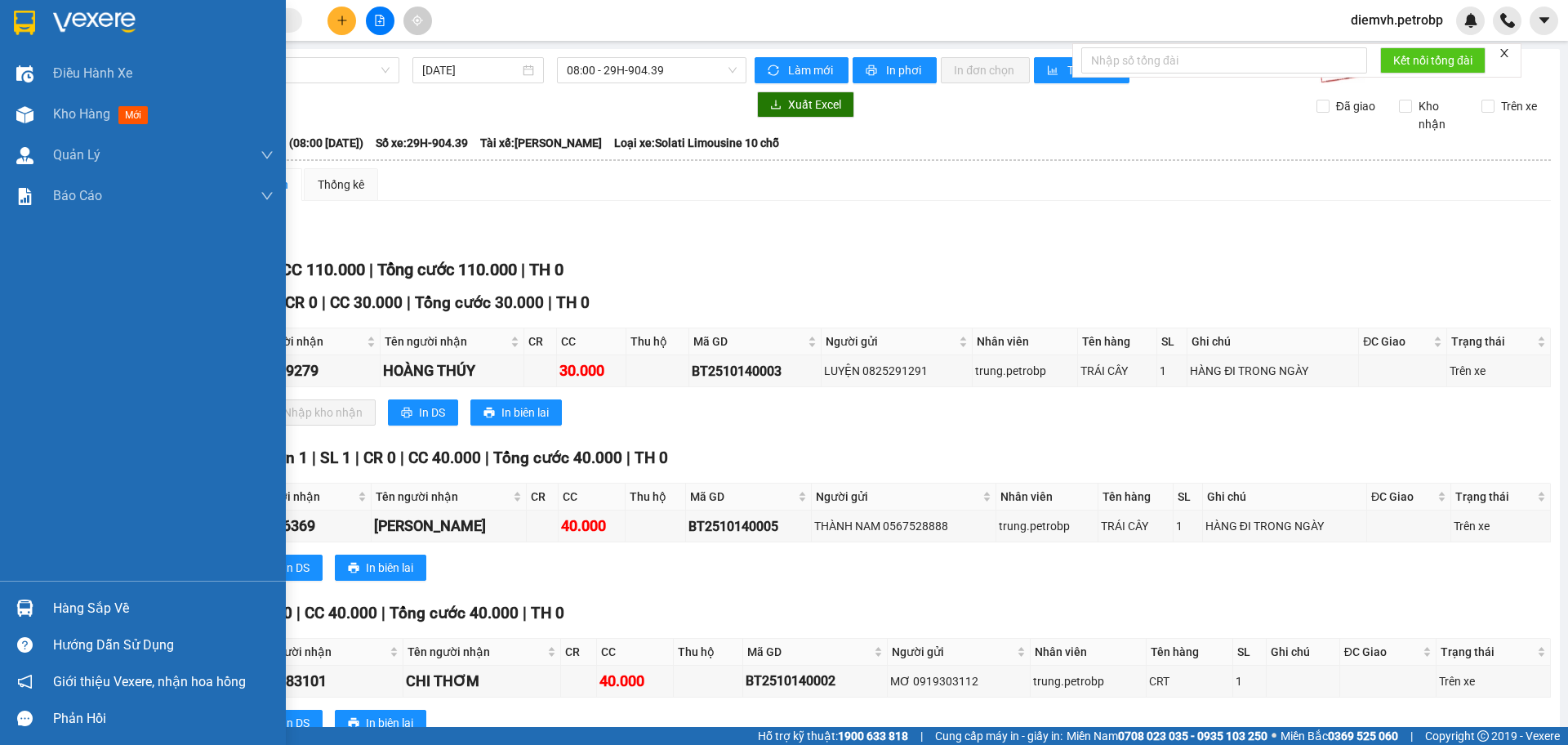
click at [98, 600] on div "Hàng sắp về" at bounding box center [163, 608] width 220 height 24
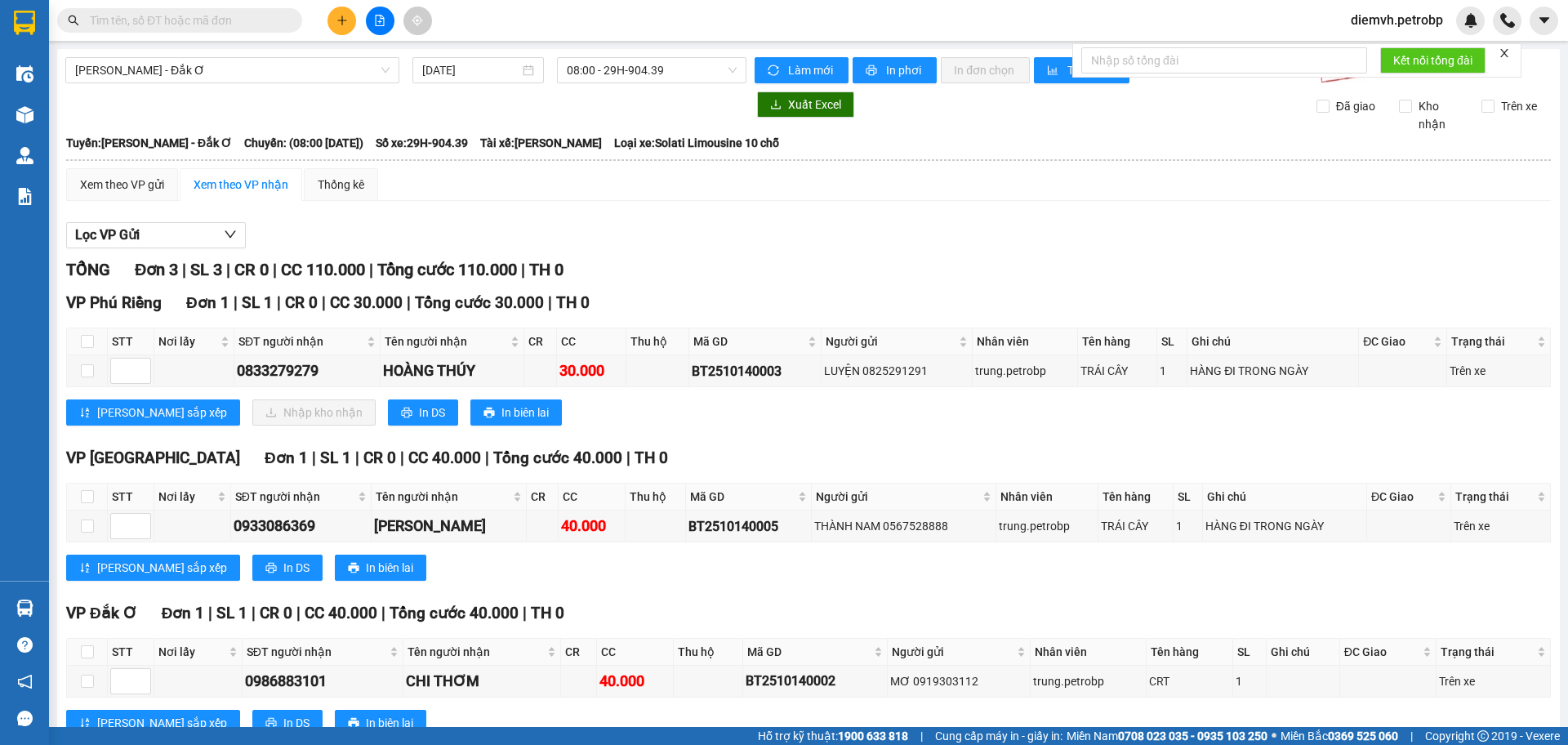
click at [832, 558] on section "Kết quả tìm kiếm ( 0 ) Bộ lọc No Data diemvh.petrobp Điều hành xe Kho hàng mới …" at bounding box center [784, 372] width 1568 height 745
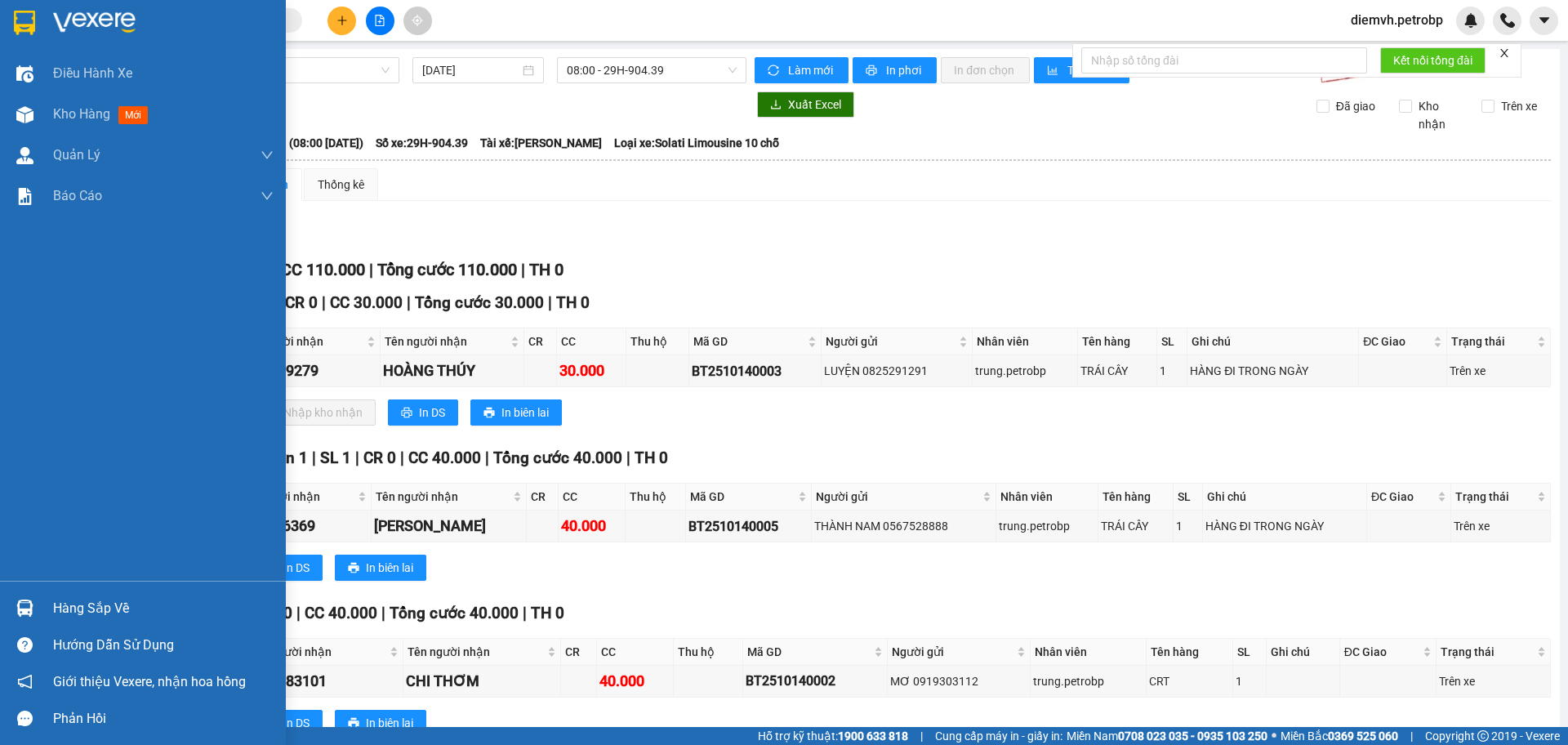
click at [81, 611] on div "Hàng sắp về" at bounding box center [163, 608] width 220 height 24
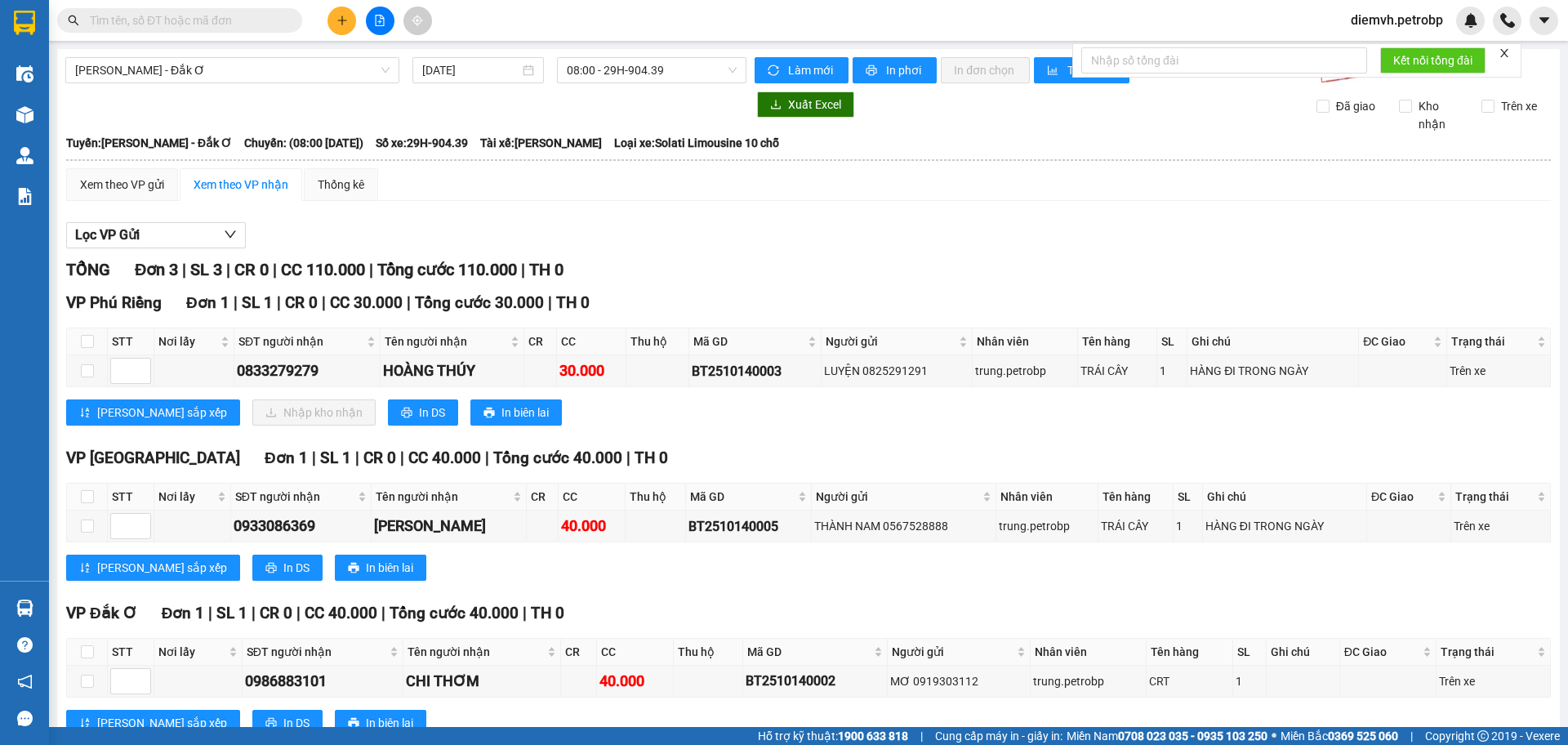
click at [855, 592] on section "Kết quả tìm kiếm ( 0 ) Bộ lọc No Data diemvh.petrobp Điều hành xe Kho hàng mới …" at bounding box center [784, 372] width 1568 height 745
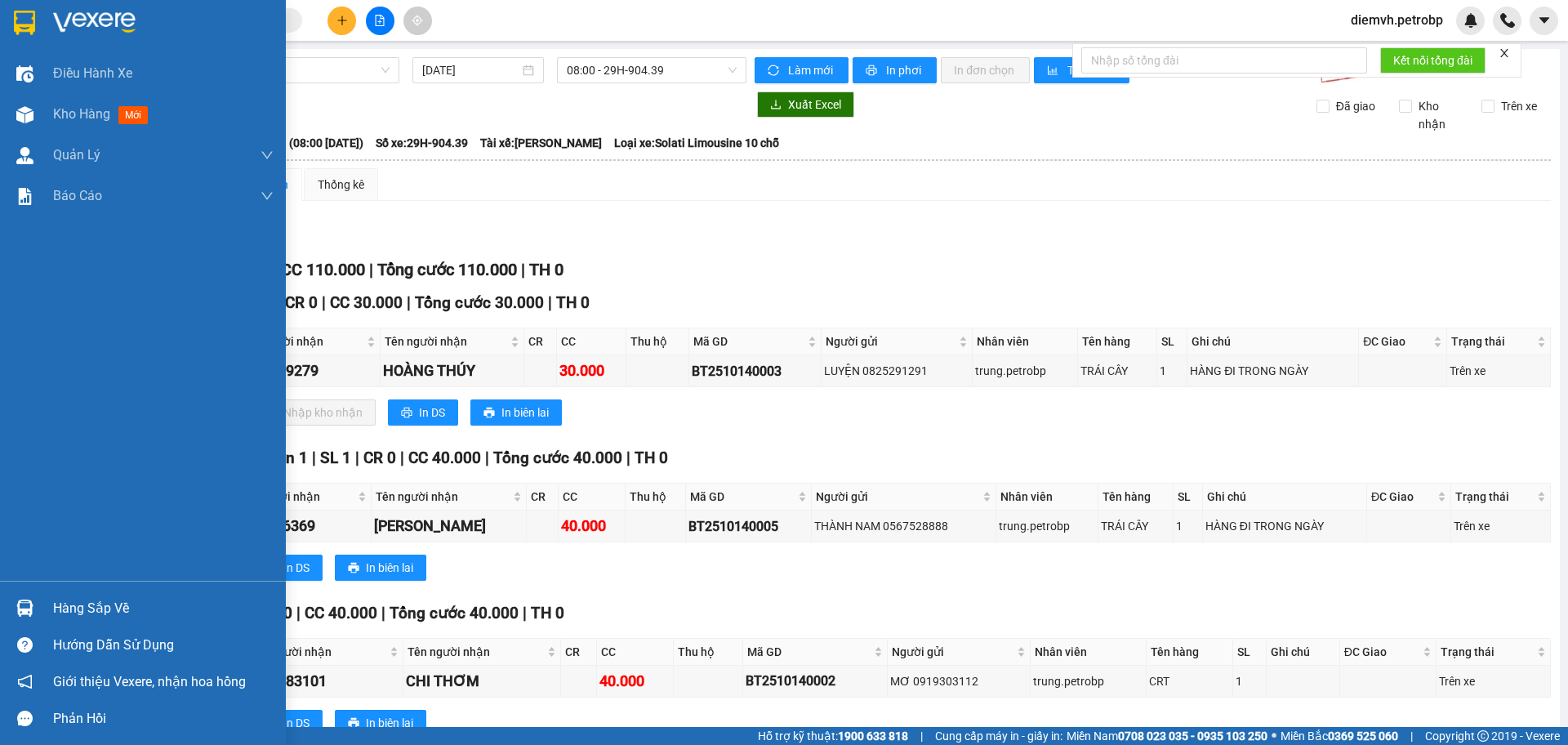
click at [88, 620] on div "Hàng sắp về" at bounding box center [163, 608] width 220 height 24
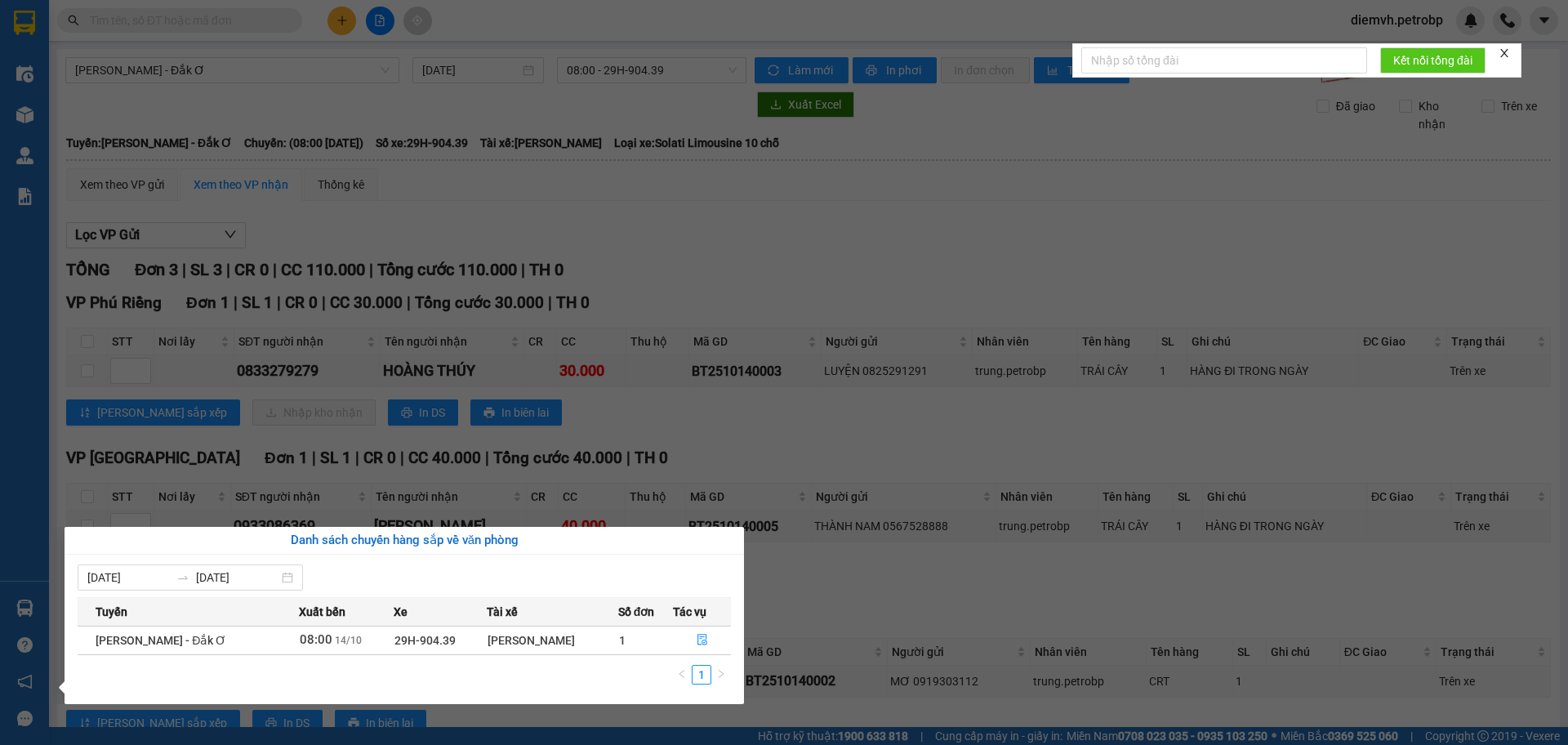
click at [893, 581] on section "Kết quả tìm kiếm ( 0 ) Bộ lọc No Data diemvh.petrobp Điều hành xe Kho hàng mới …" at bounding box center [784, 372] width 1568 height 745
